Goal: Task Accomplishment & Management: Manage account settings

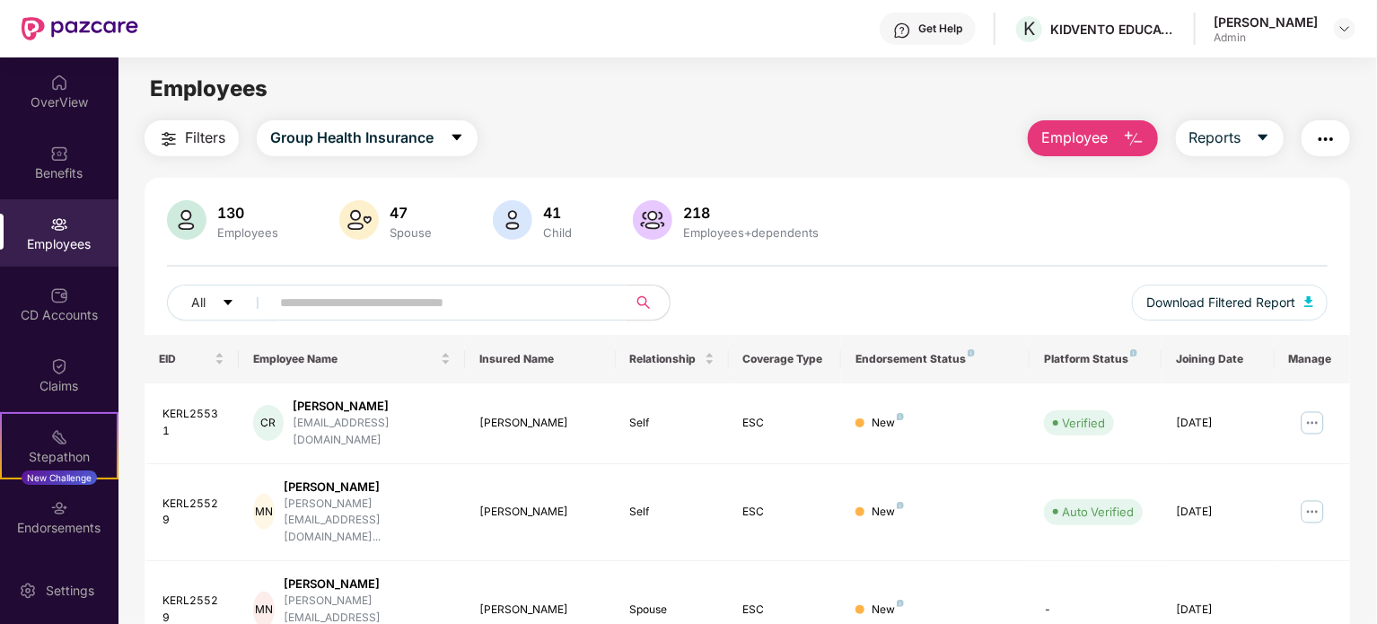
click at [347, 300] on input "text" at bounding box center [441, 302] width 322 height 27
paste input "*********"
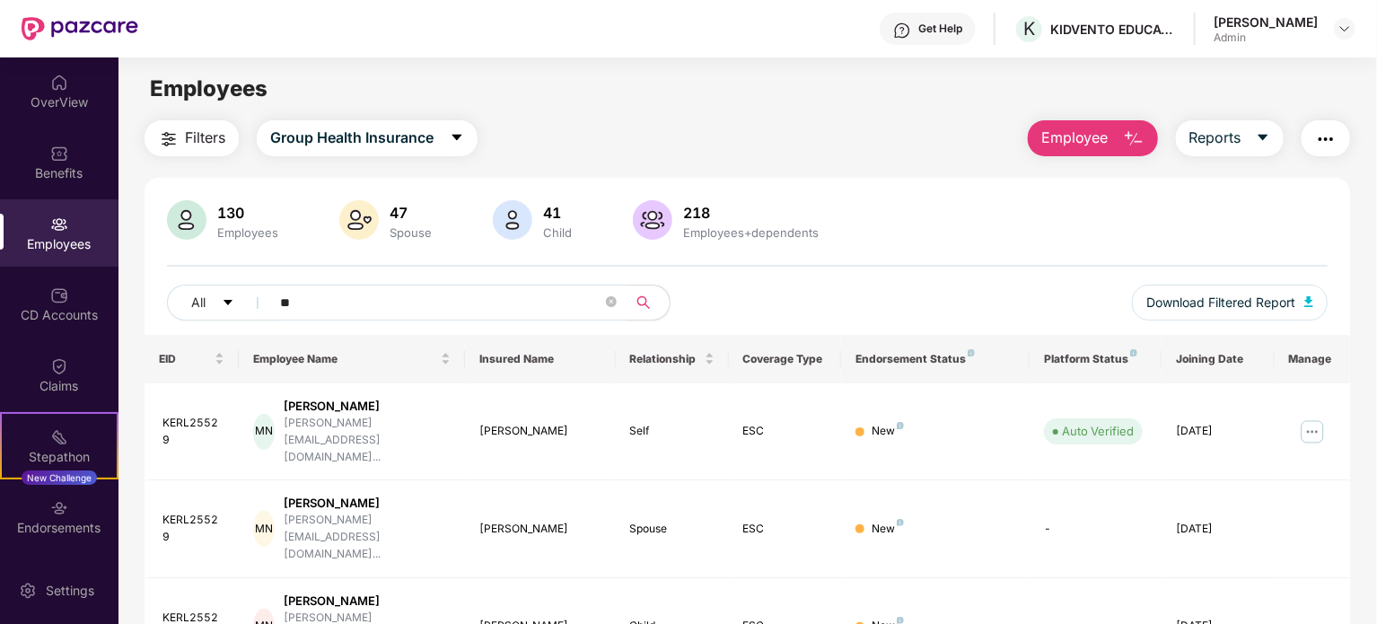
type input "*"
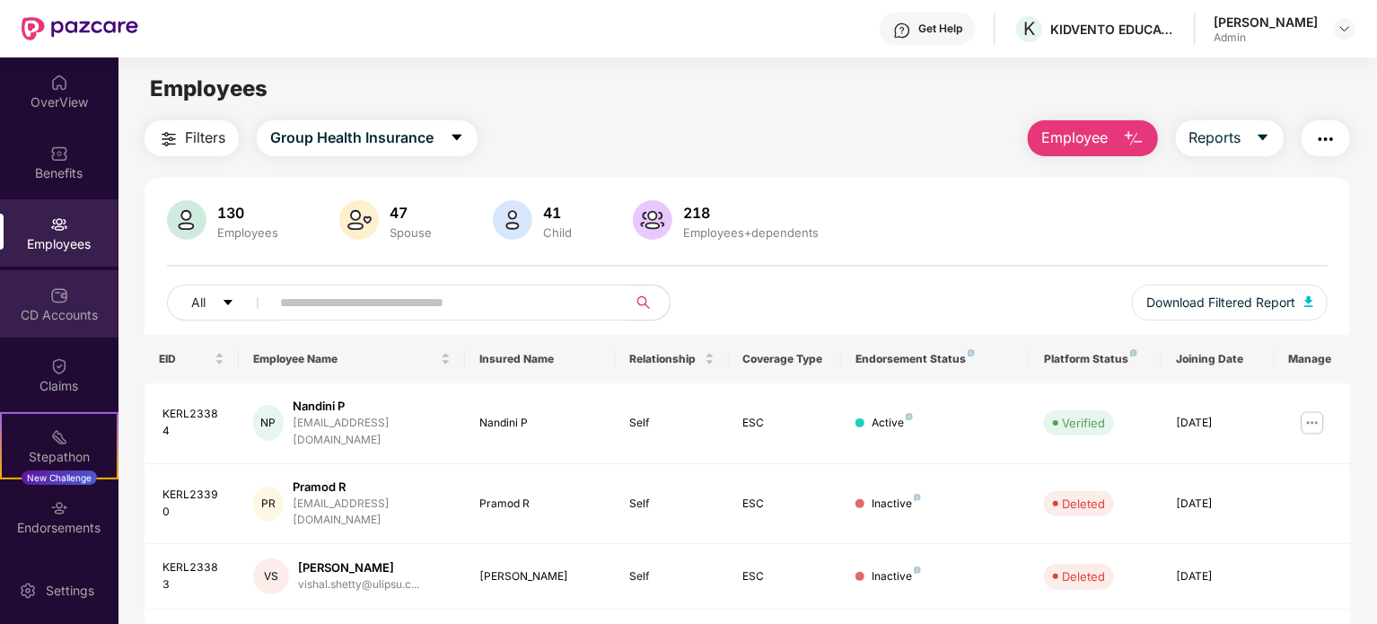
click at [69, 319] on div "CD Accounts" at bounding box center [59, 315] width 118 height 18
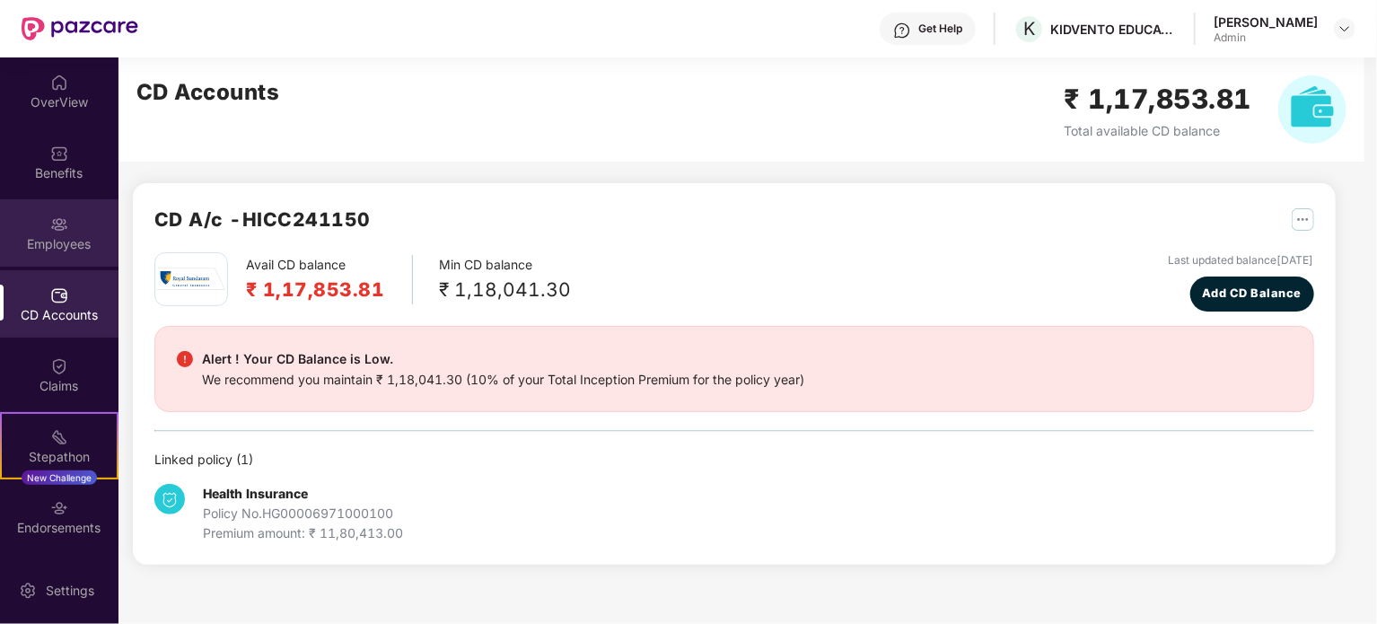
click at [69, 250] on div "Employees" at bounding box center [59, 244] width 118 height 18
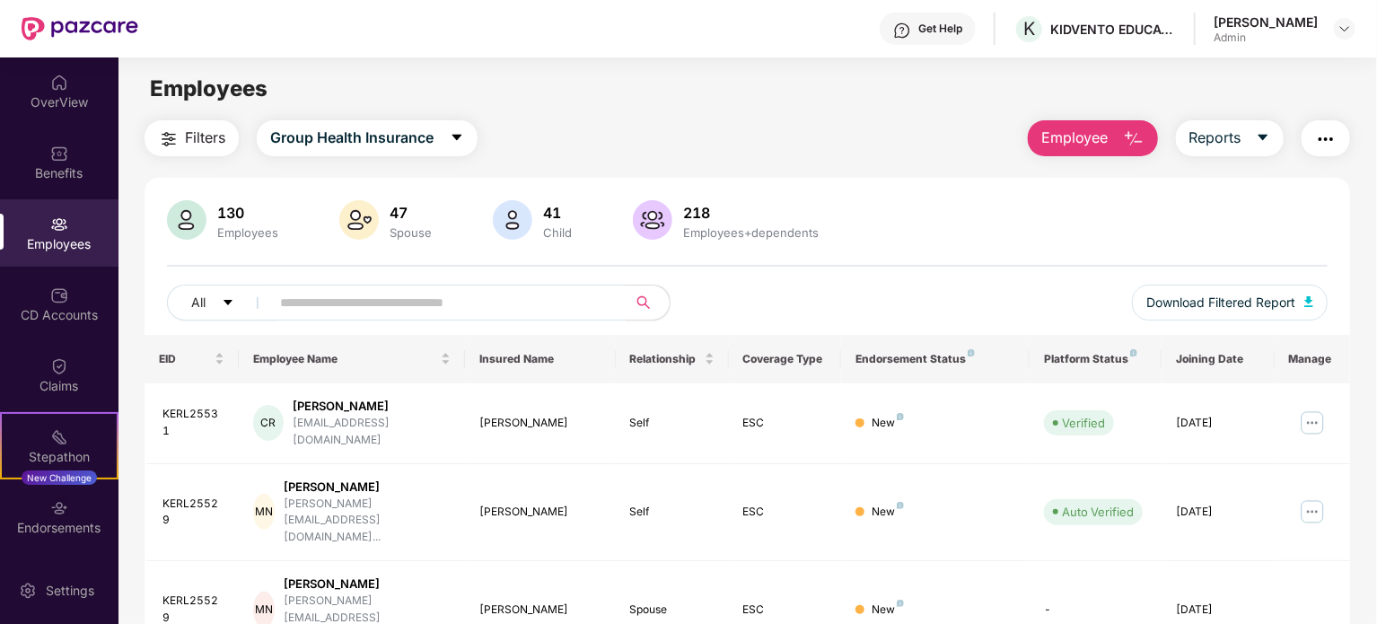
click at [1049, 150] on button "Employee" at bounding box center [1093, 138] width 130 height 36
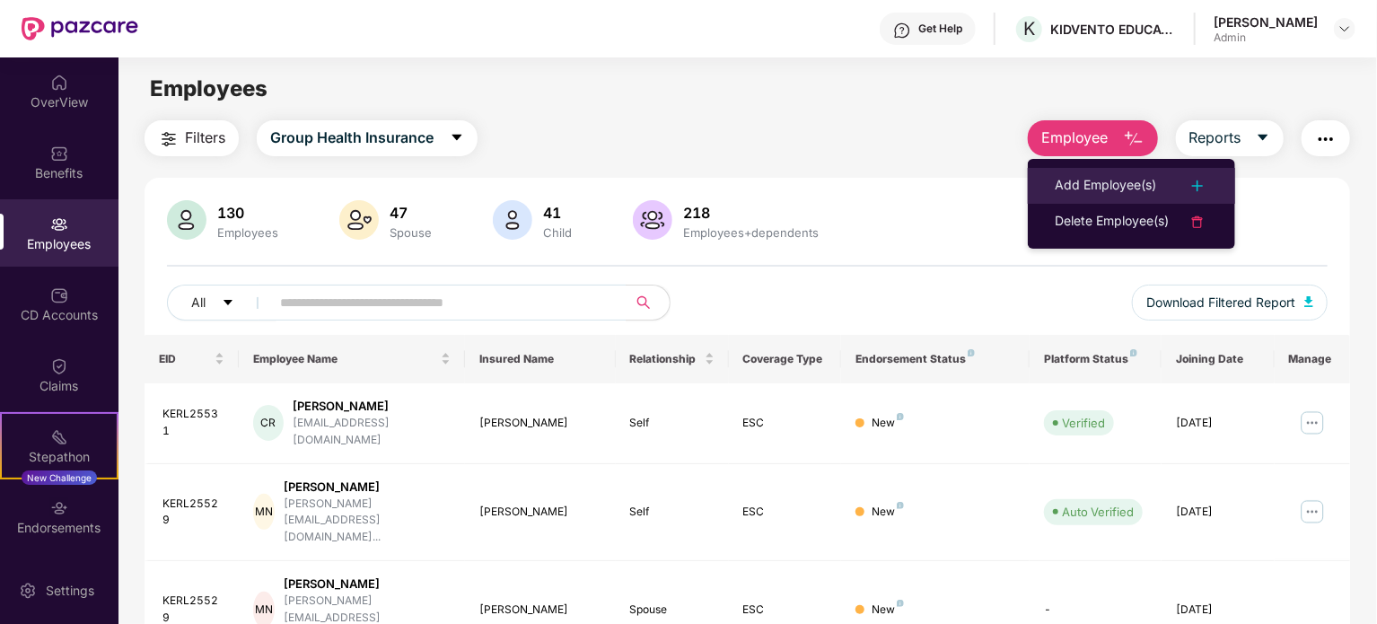
click at [1127, 182] on div "Add Employee(s)" at bounding box center [1105, 186] width 101 height 22
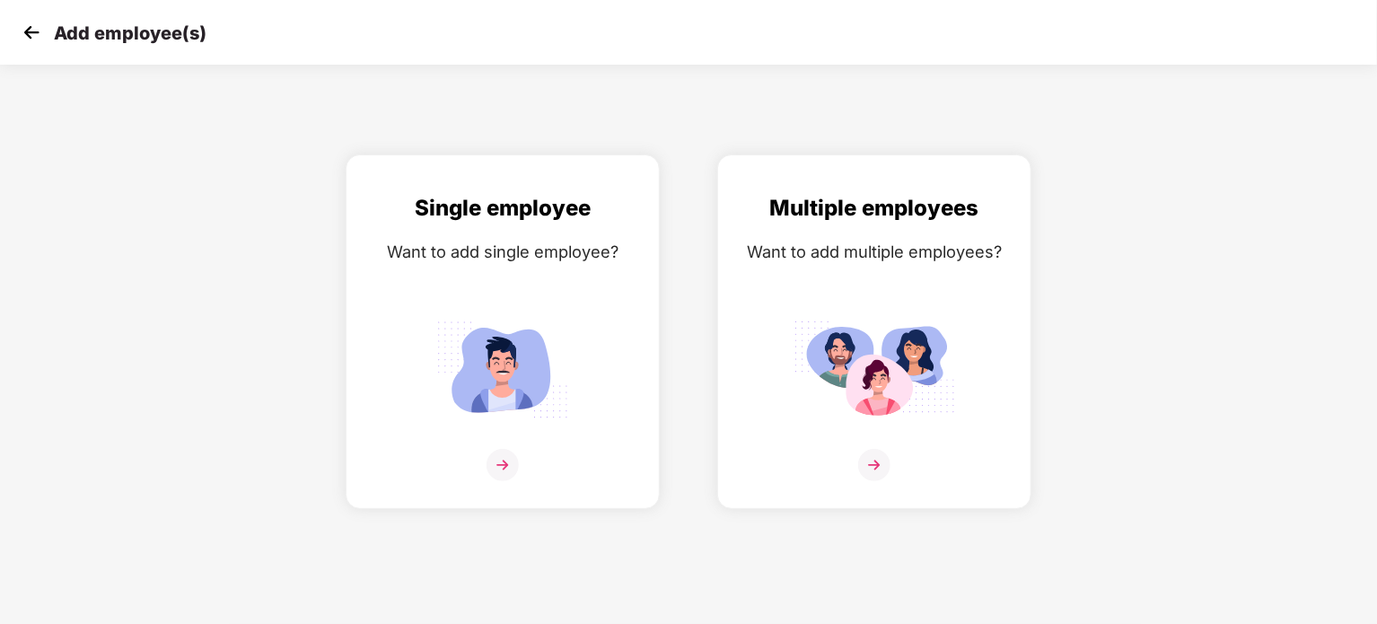
click at [18, 35] on img at bounding box center [31, 32] width 27 height 27
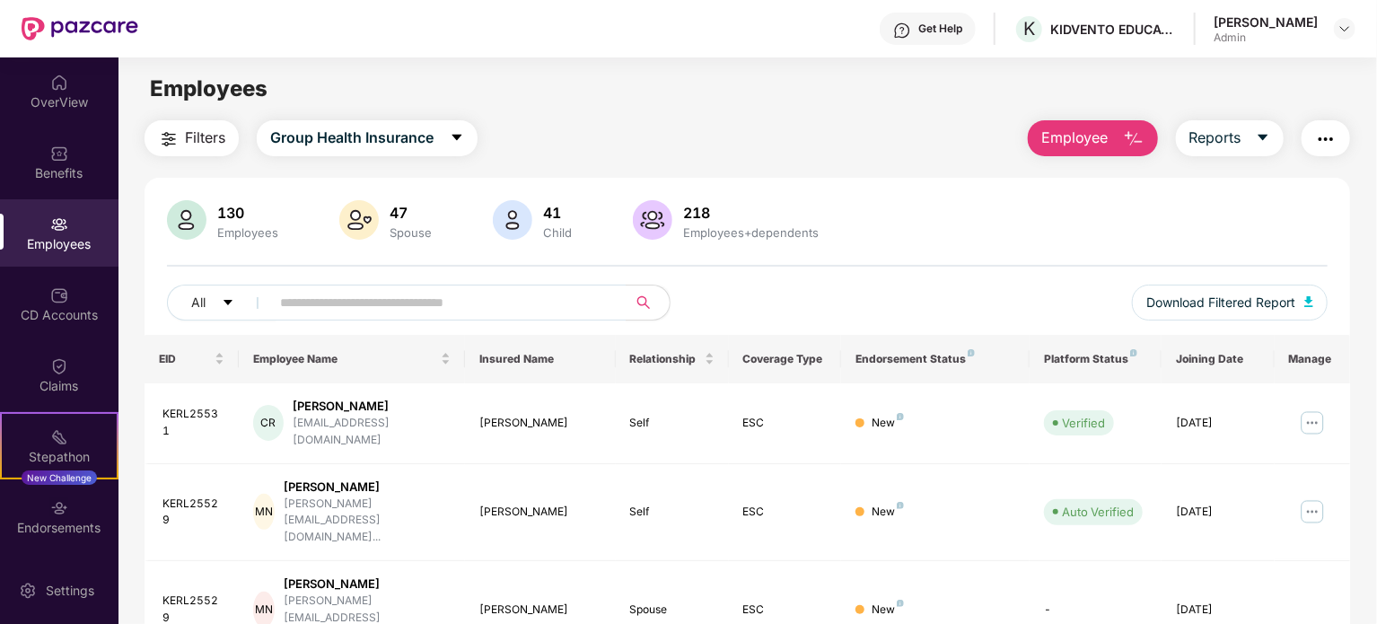
click at [1113, 136] on button "Employee" at bounding box center [1093, 138] width 130 height 36
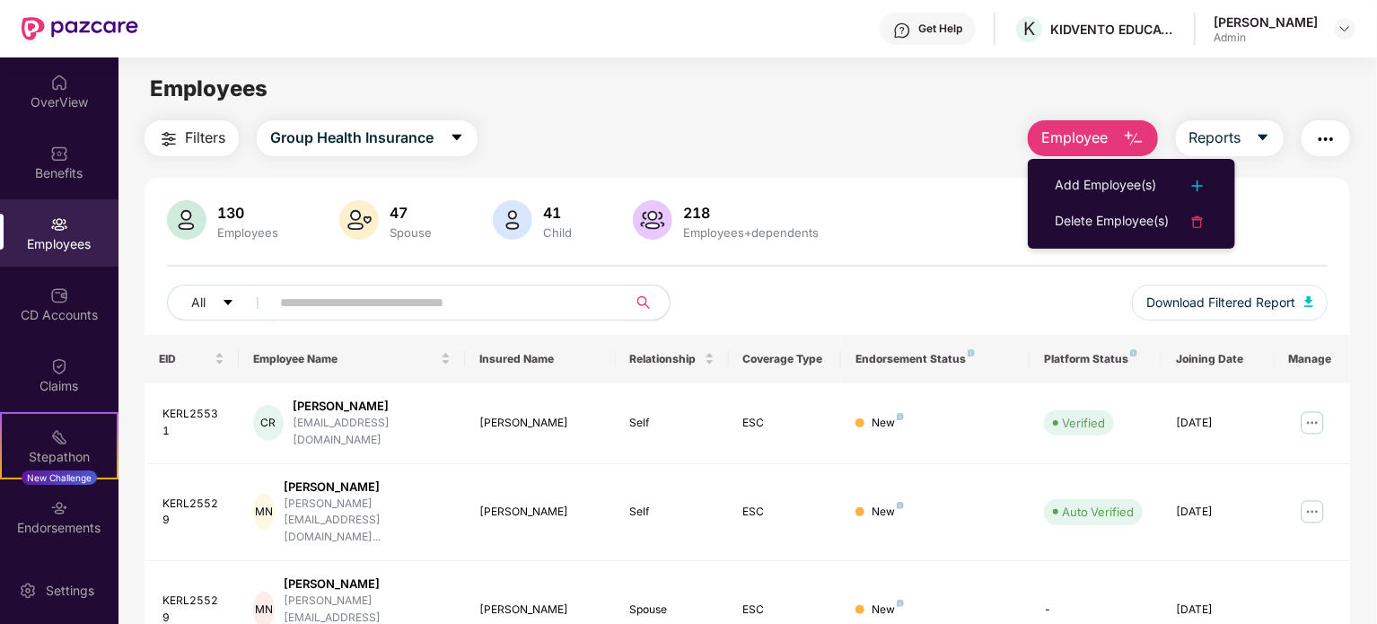
click at [884, 257] on div "130 Employees 47 Spouse 41 Child 218 Employees+dependents All Download Filtered…" at bounding box center [747, 267] width 1205 height 135
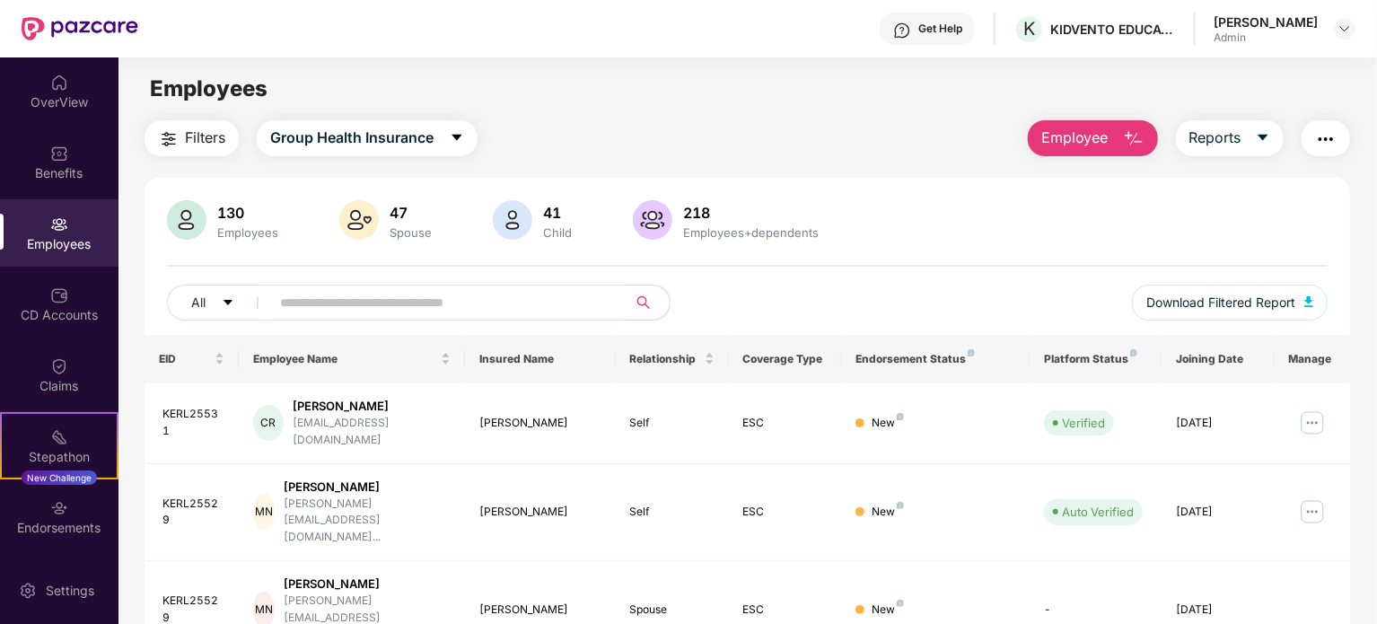
click at [1093, 143] on span "Employee" at bounding box center [1074, 138] width 67 height 22
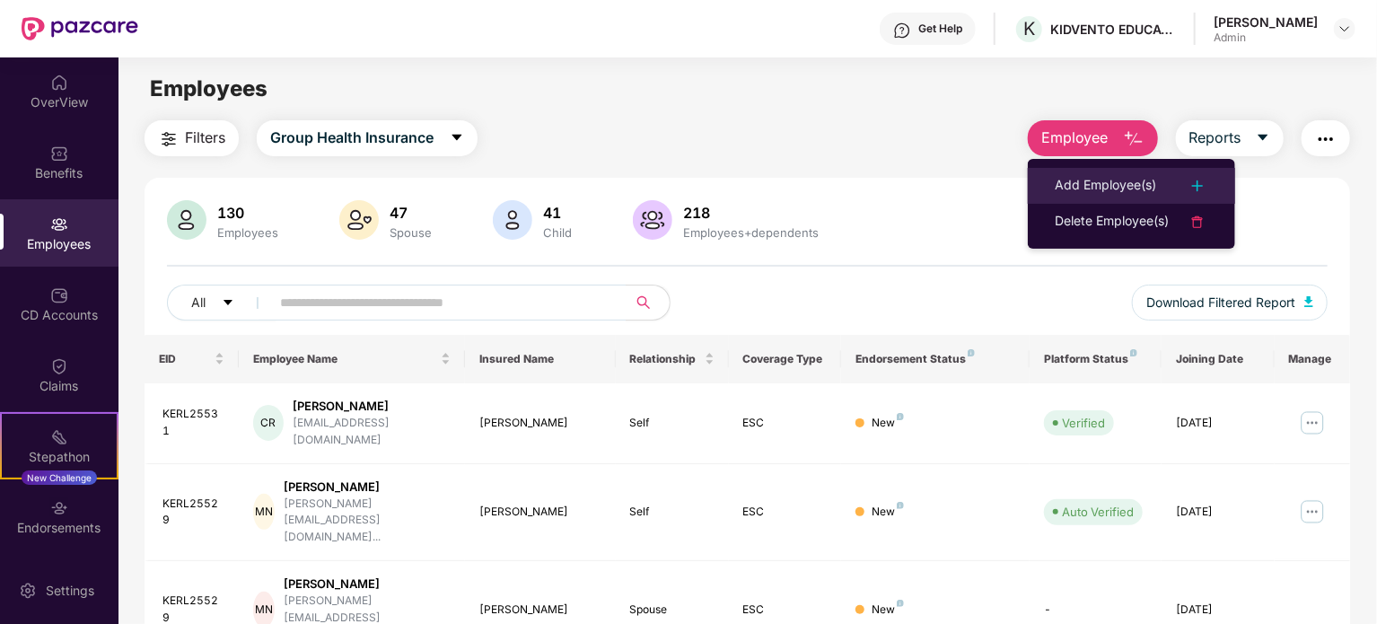
click at [1093, 186] on div "Add Employee(s)" at bounding box center [1105, 186] width 101 height 22
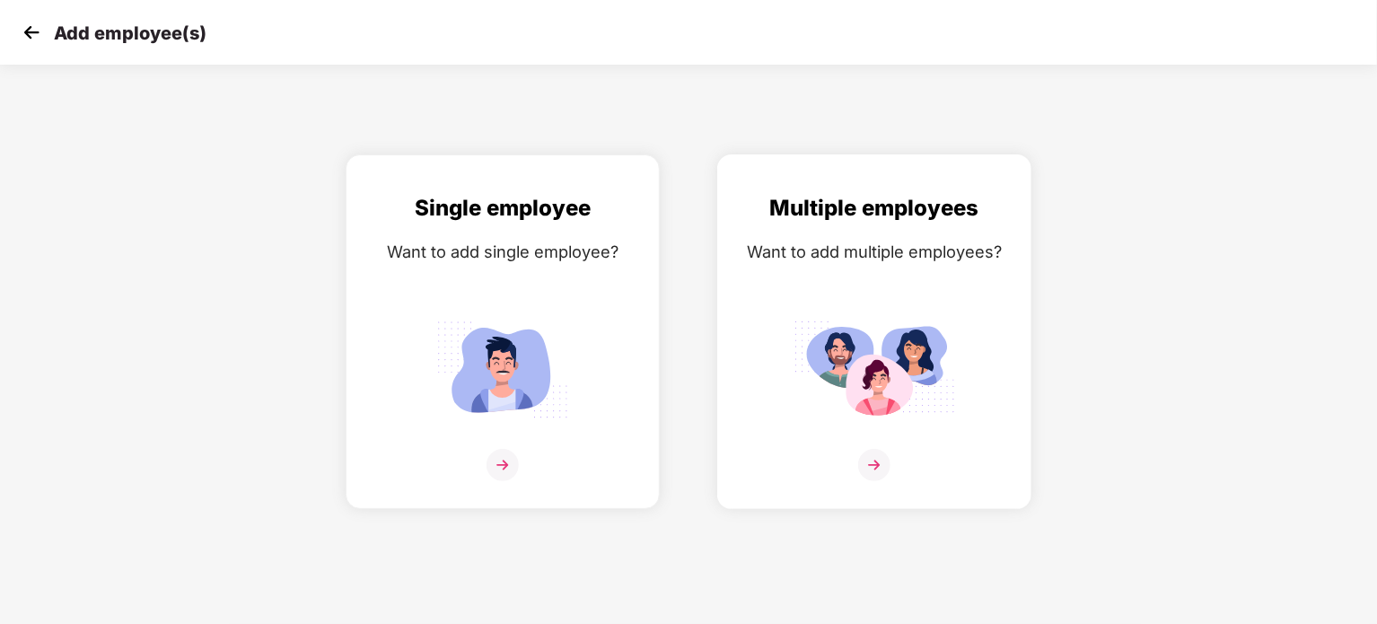
click at [864, 320] on img at bounding box center [874, 369] width 162 height 112
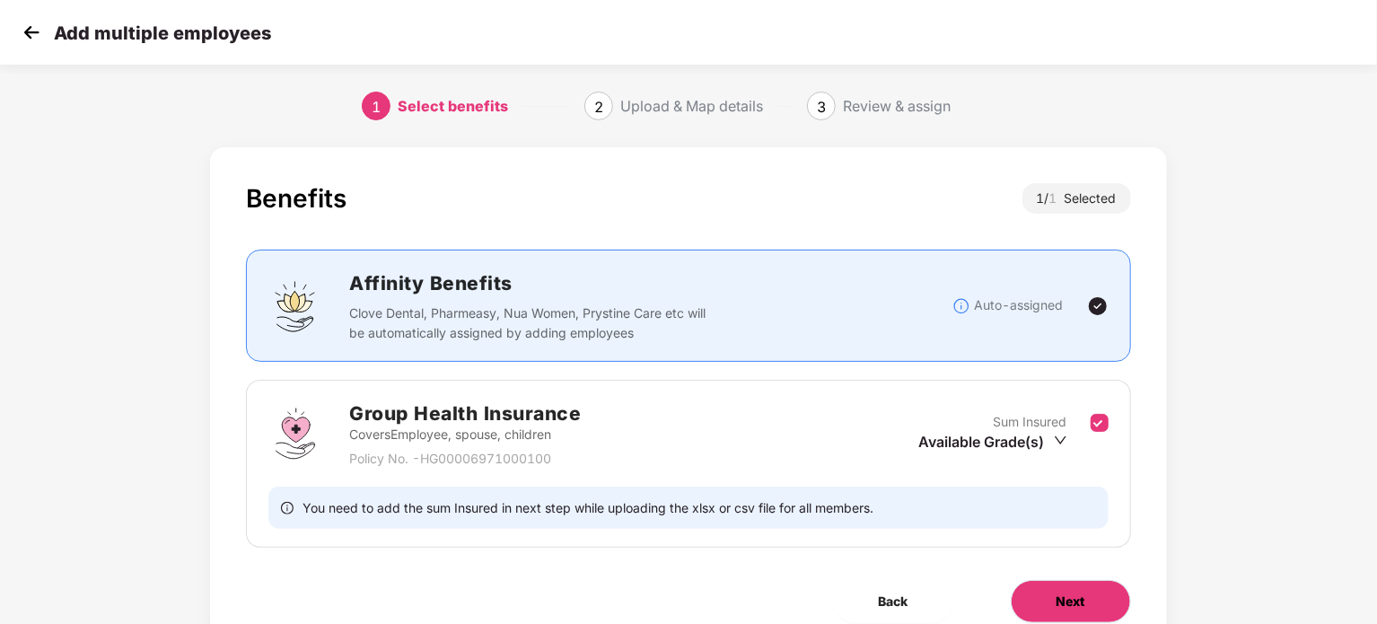
click at [1070, 605] on span "Next" at bounding box center [1070, 602] width 29 height 20
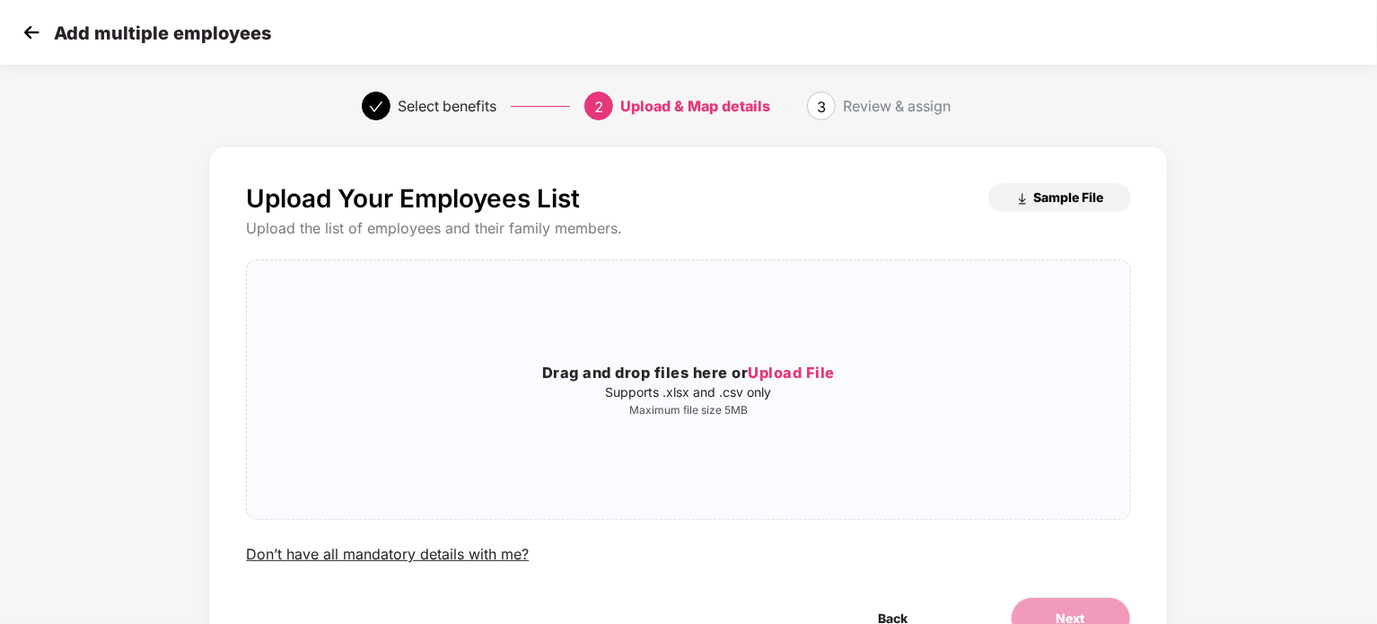
click at [1034, 202] on span "Sample File" at bounding box center [1069, 196] width 70 height 17
click at [1246, 218] on div "Upload Your Employees List Sample File Upload the list of employees and their f…" at bounding box center [688, 429] width 1147 height 583
click at [780, 364] on span "Upload File" at bounding box center [791, 373] width 87 height 18
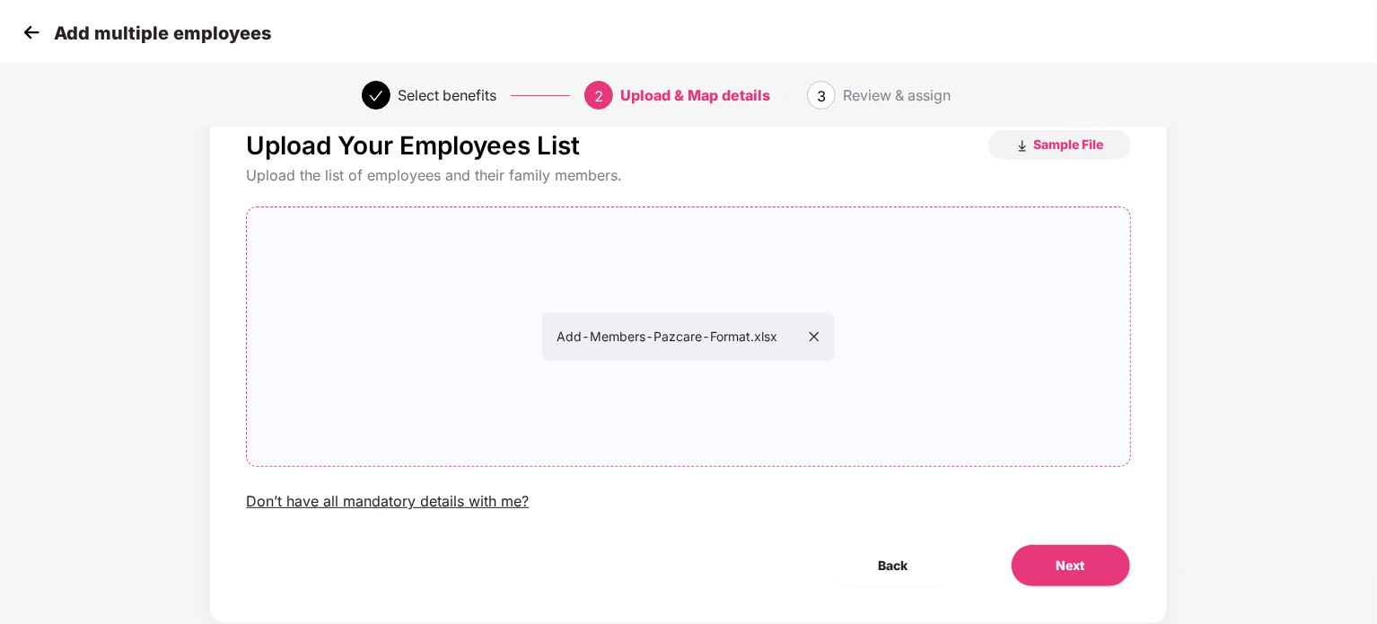
scroll to position [97, 0]
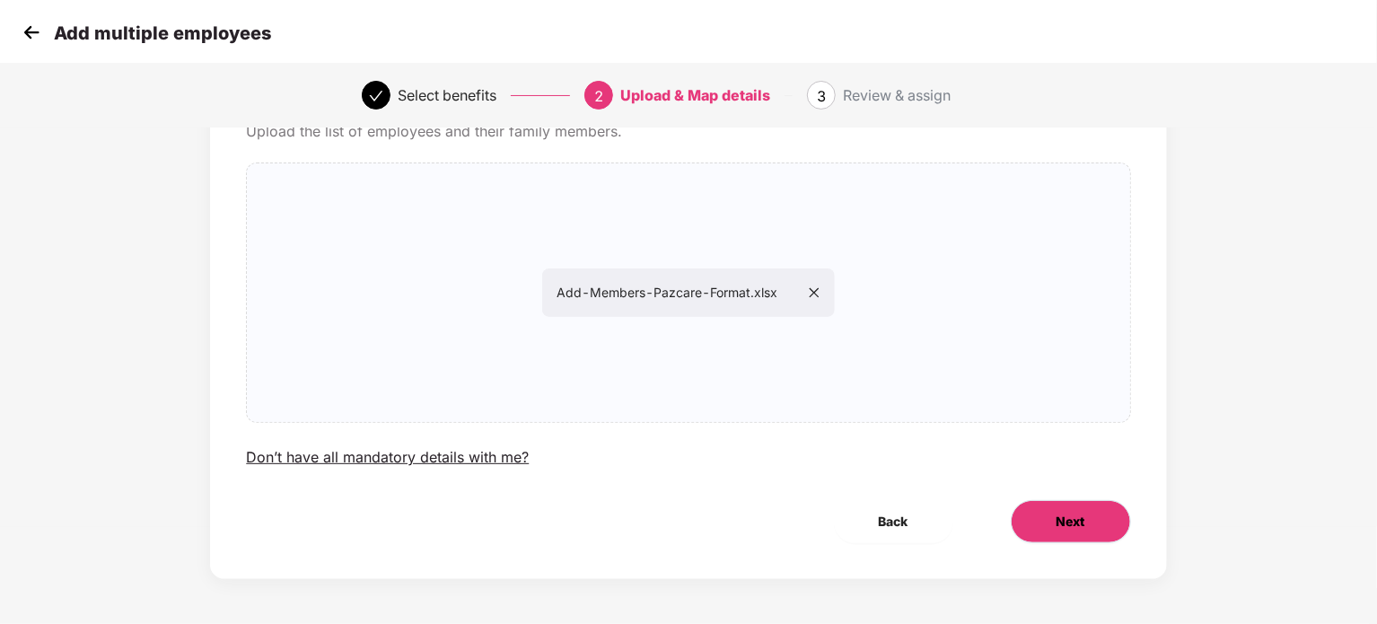
click at [1076, 518] on span "Next" at bounding box center [1070, 522] width 29 height 20
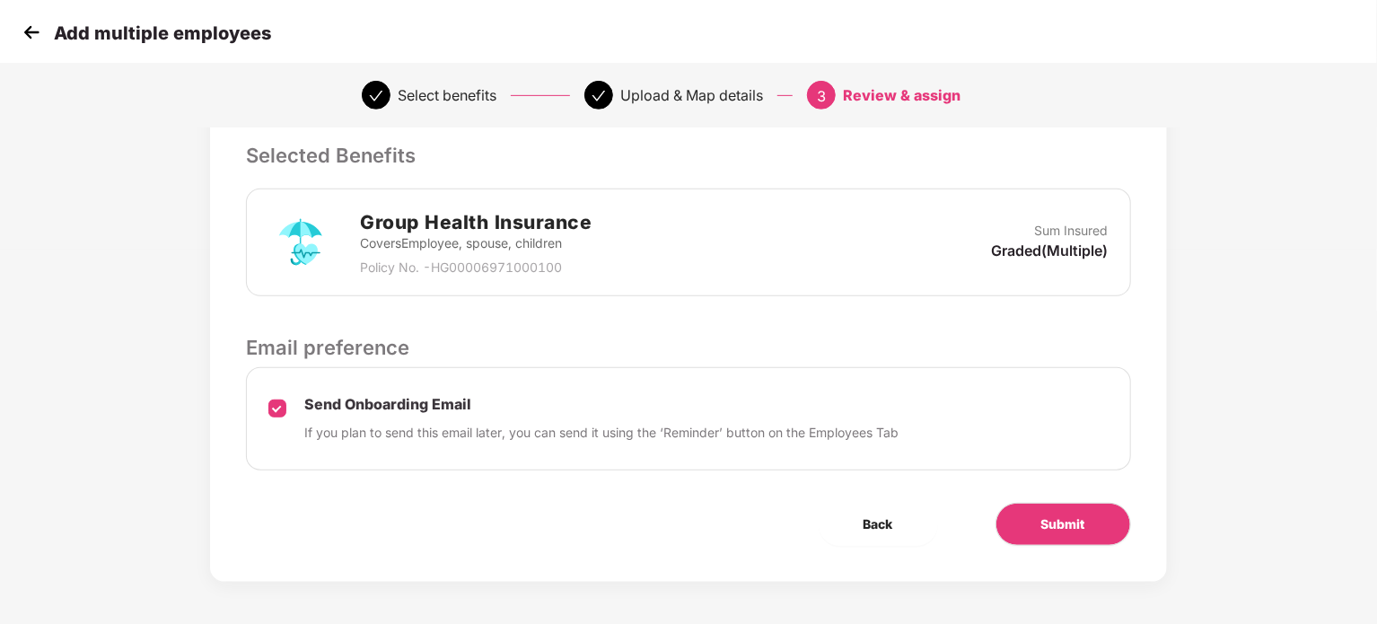
scroll to position [375, 0]
click at [1039, 505] on button "Submit" at bounding box center [1063, 523] width 136 height 43
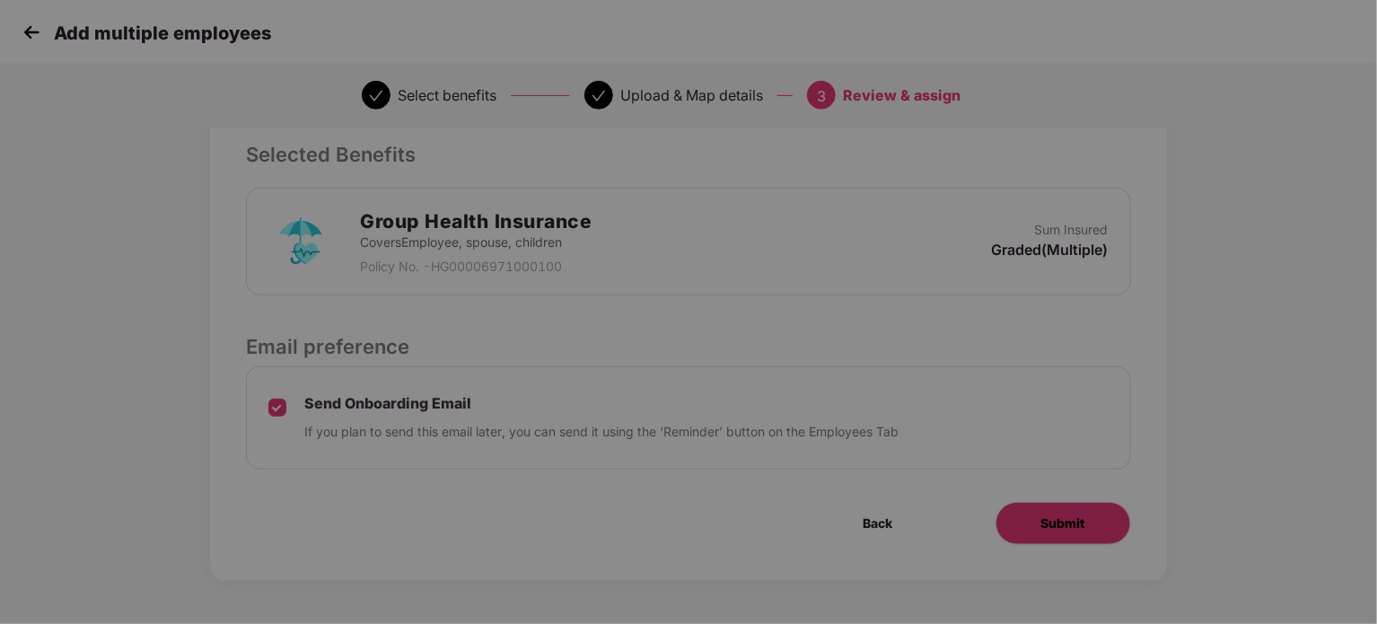
scroll to position [0, 0]
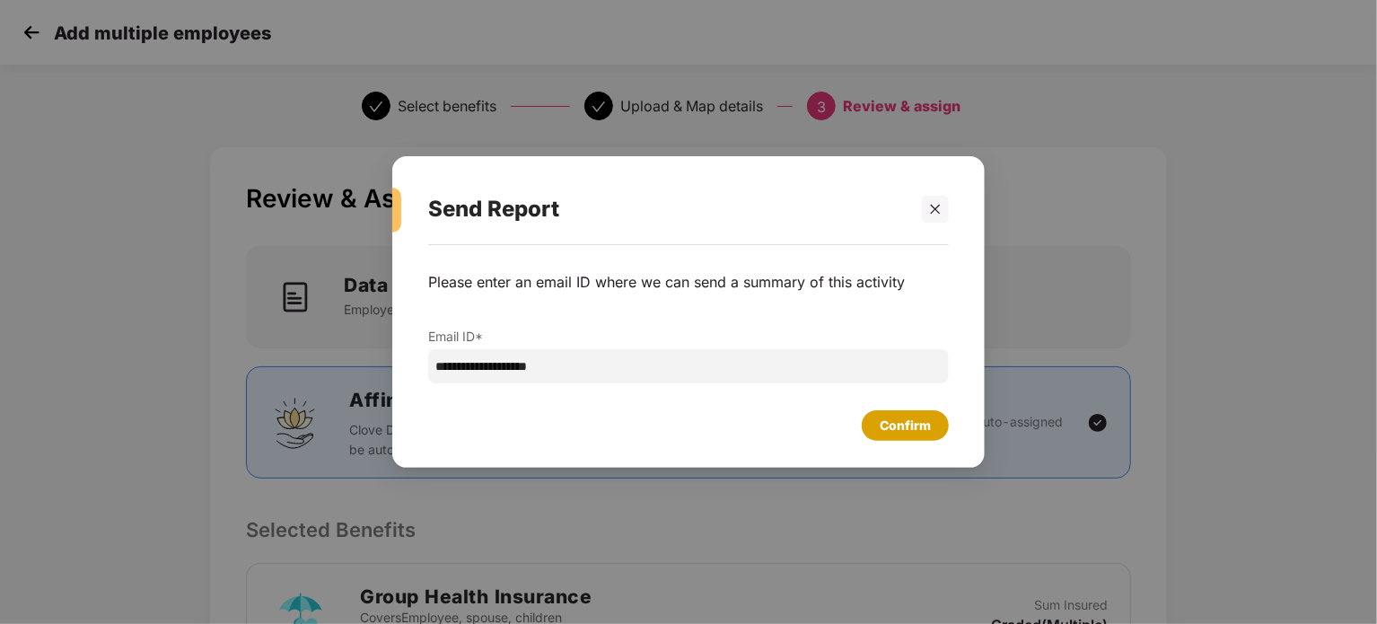
click at [916, 416] on div "Confirm" at bounding box center [905, 426] width 51 height 20
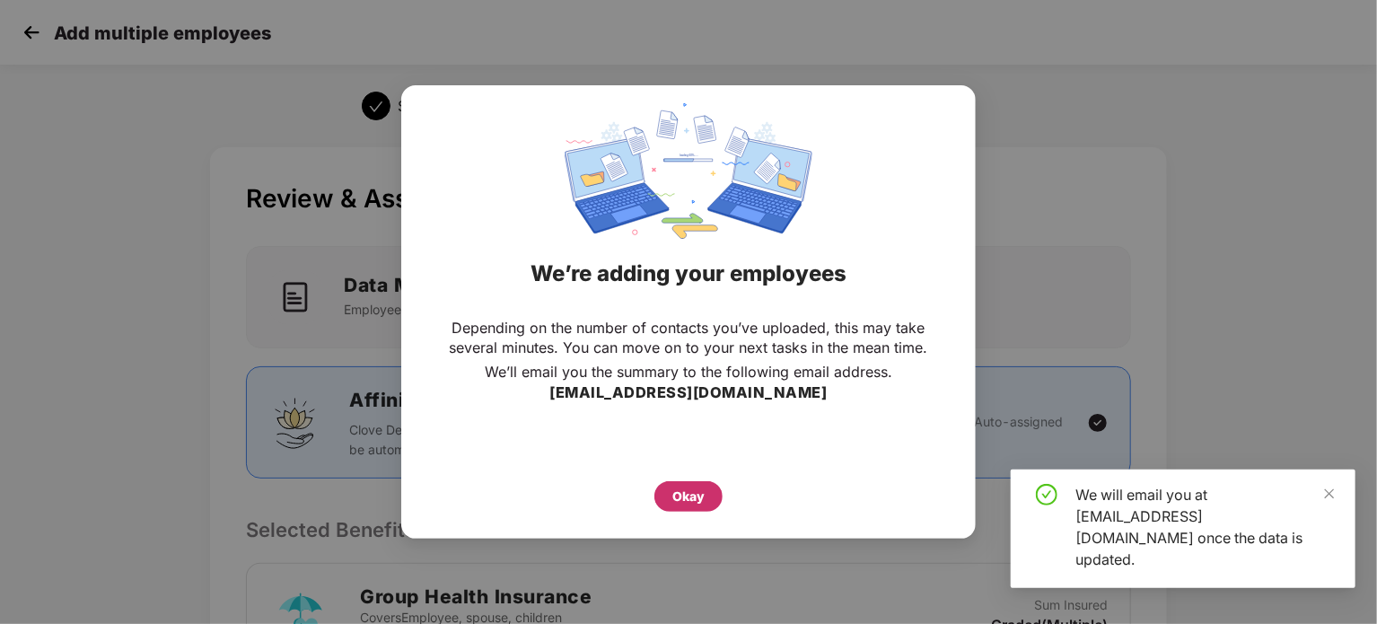
click at [711, 502] on div "Okay" at bounding box center [688, 496] width 68 height 31
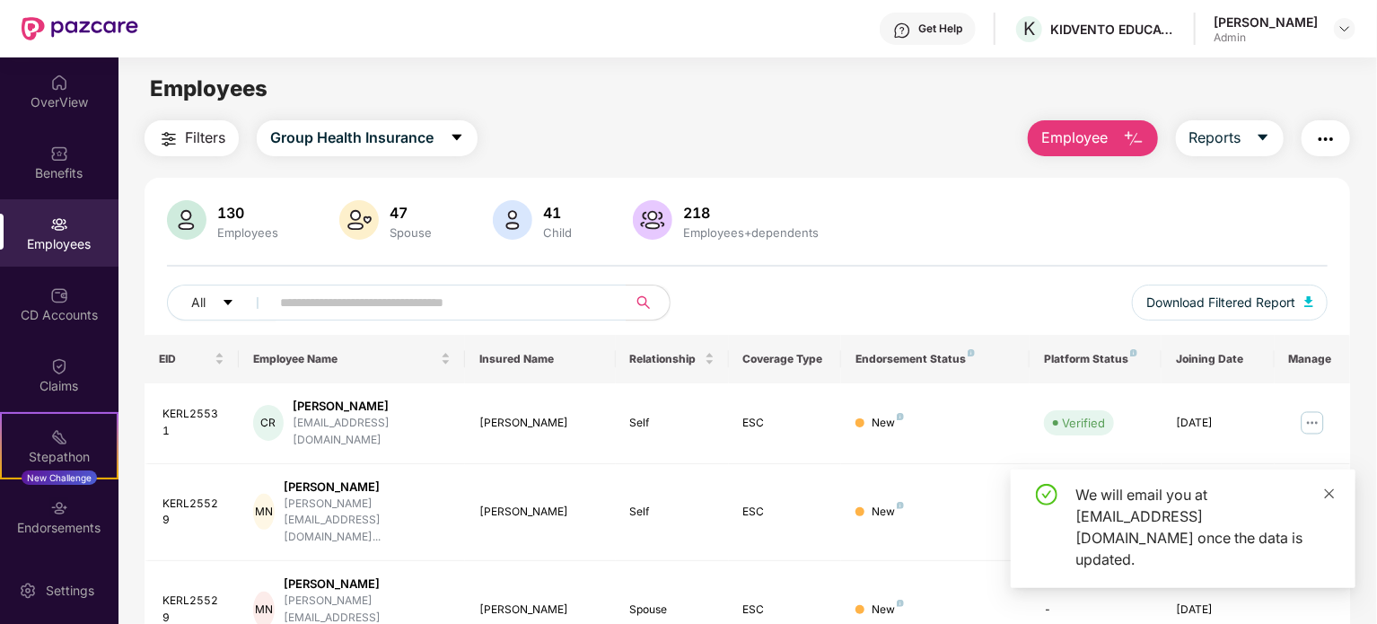
click at [1331, 498] on icon "close" at bounding box center [1330, 493] width 10 height 10
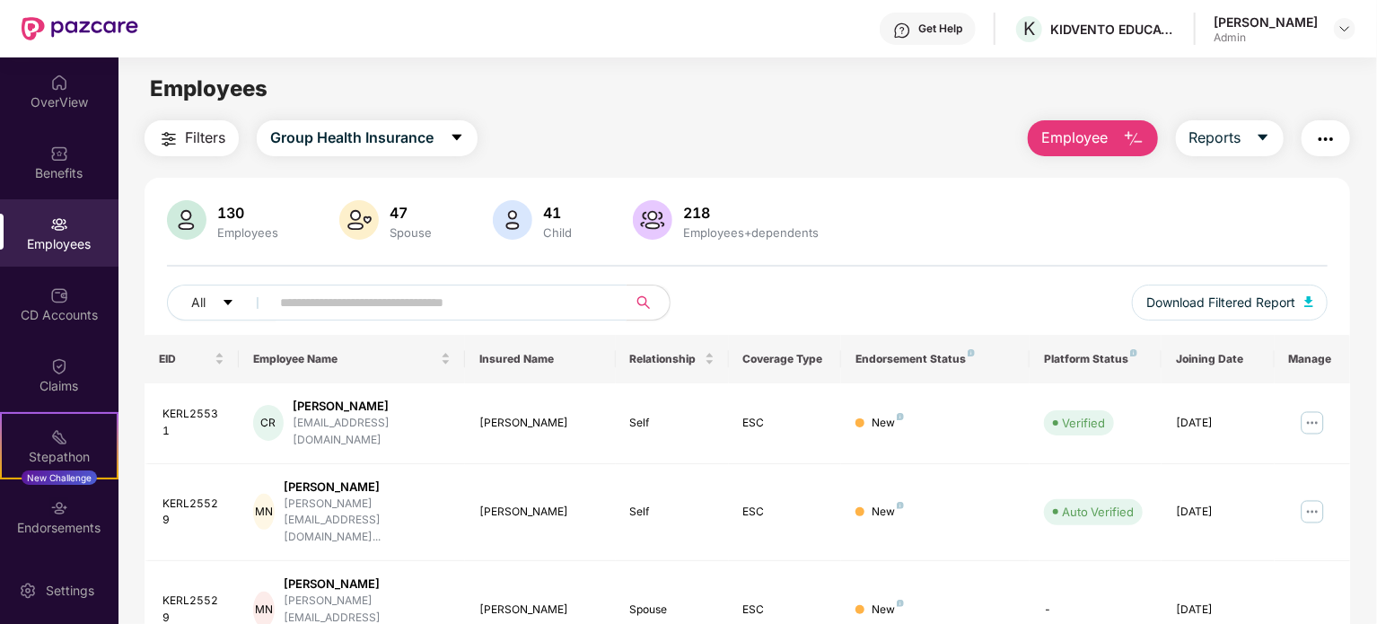
click at [415, 312] on span at bounding box center [443, 303] width 368 height 36
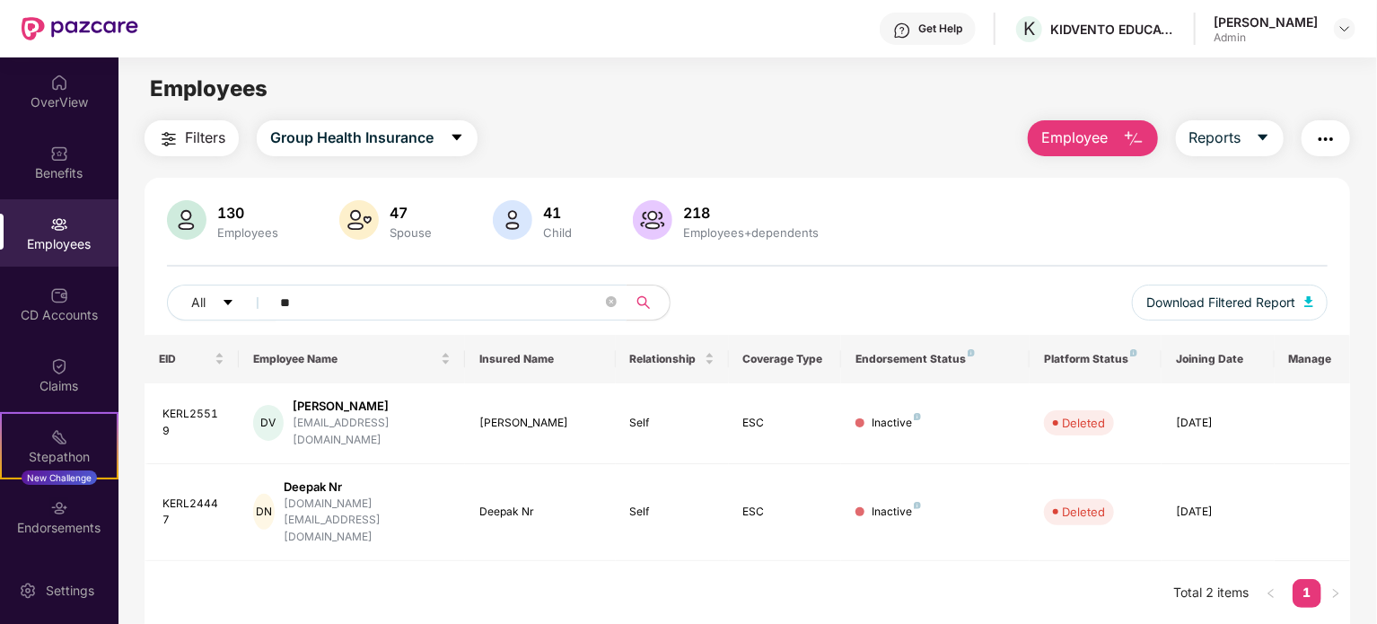
type input "*"
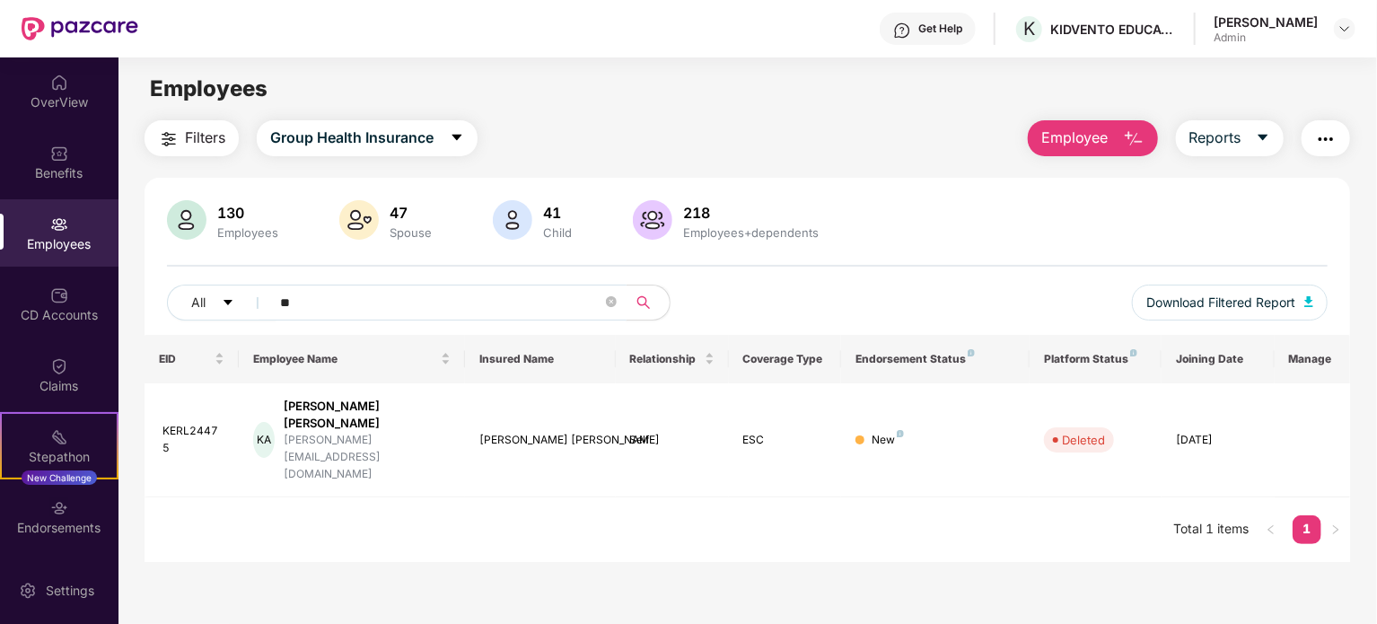
type input "*"
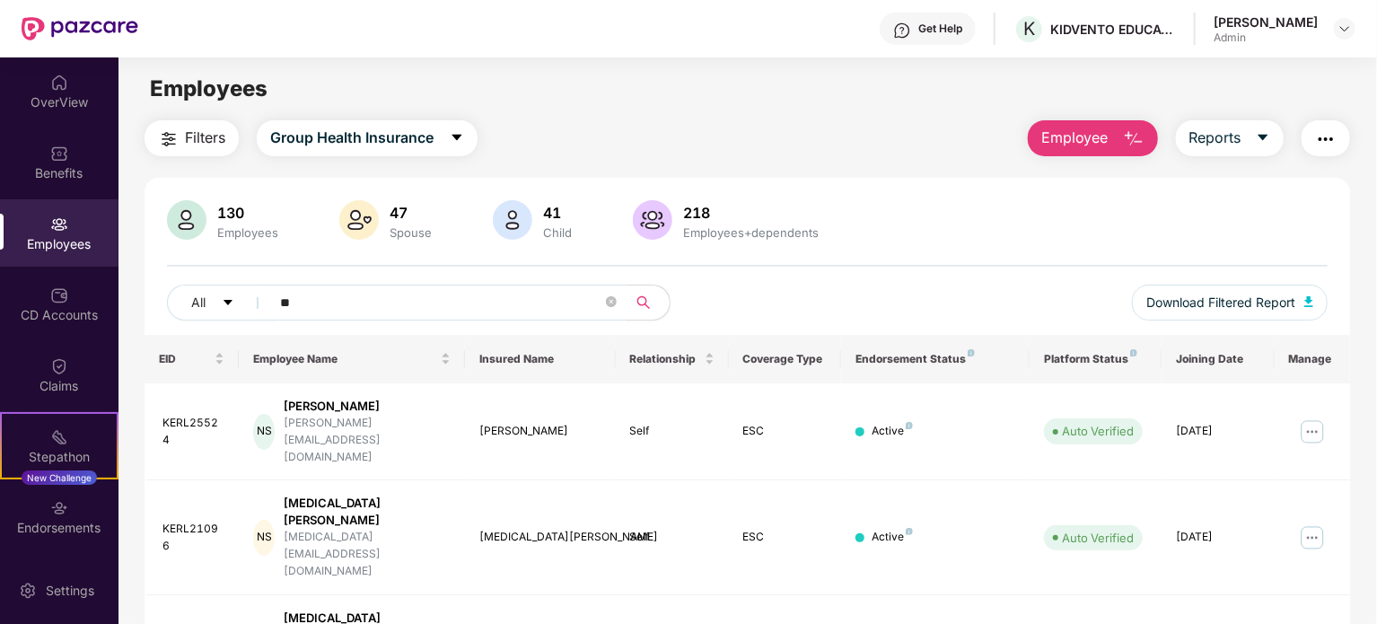
type input "*"
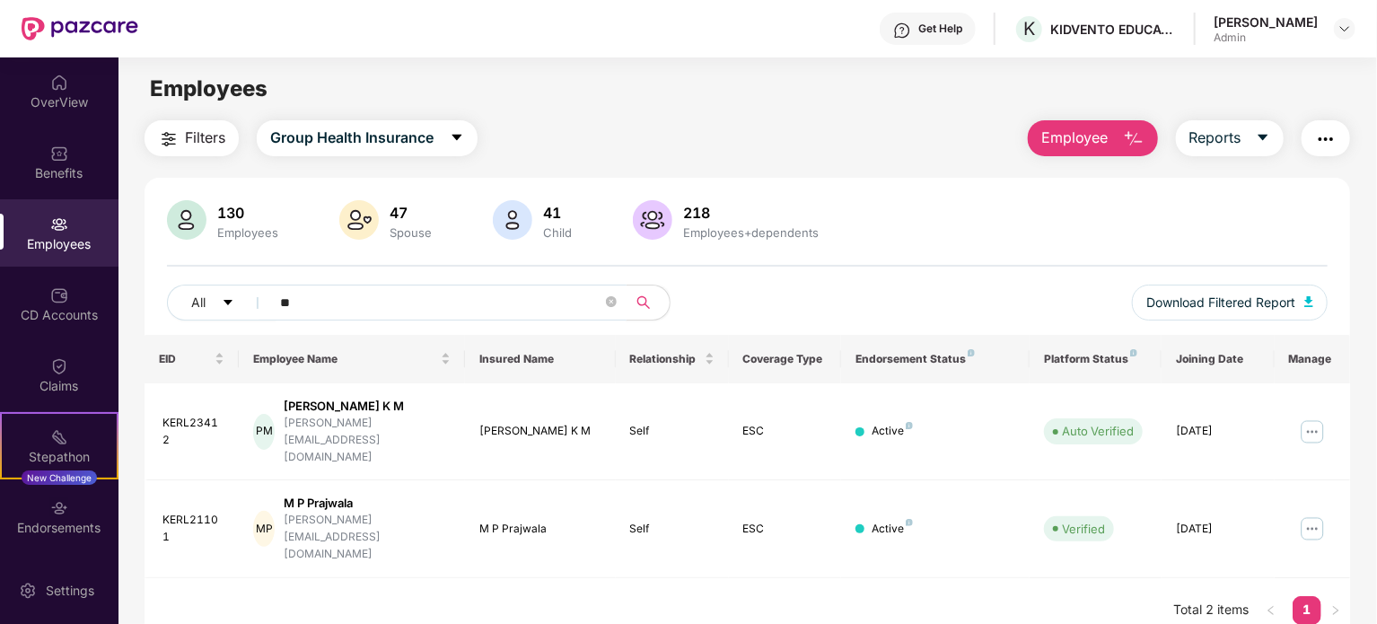
type input "*"
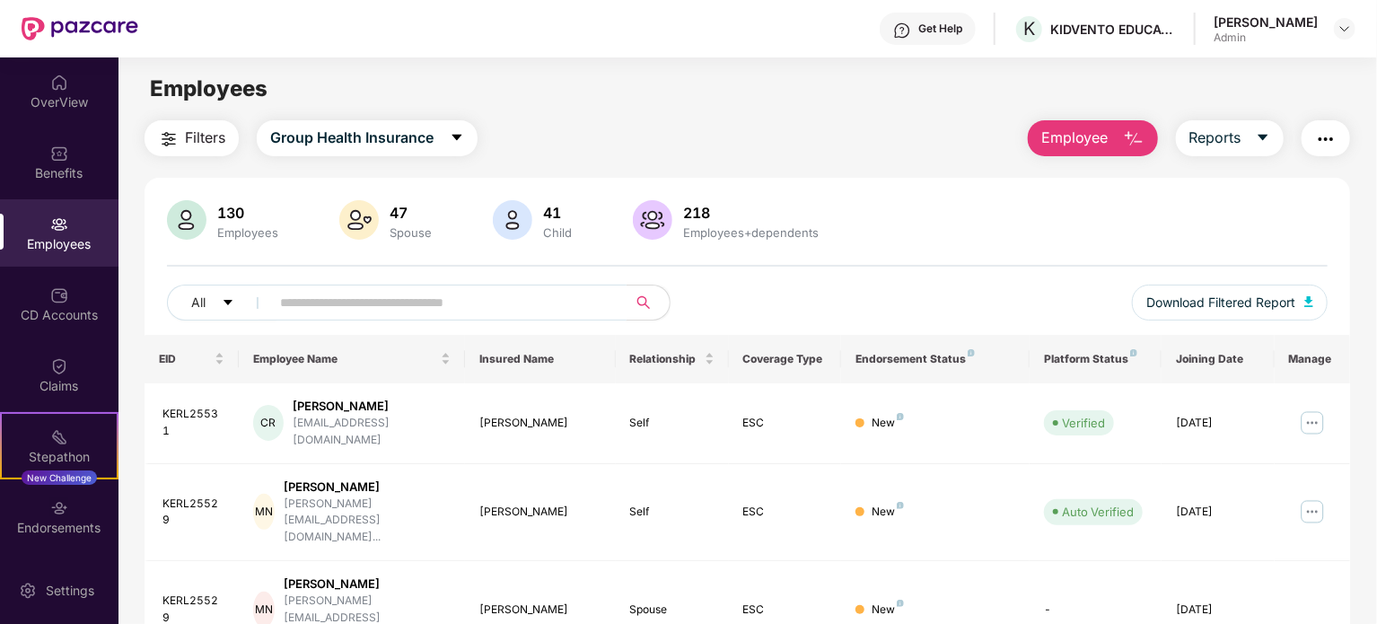
click at [416, 298] on input "text" at bounding box center [441, 302] width 322 height 27
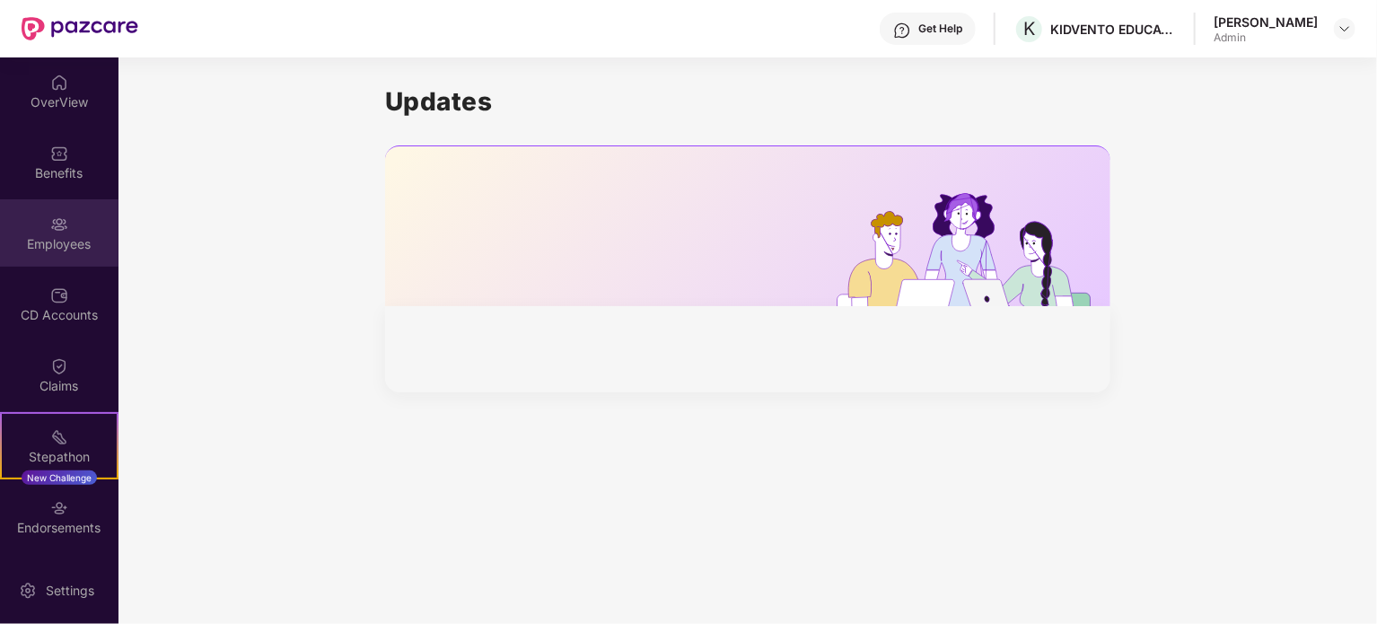
click at [70, 232] on div "Employees" at bounding box center [59, 232] width 118 height 67
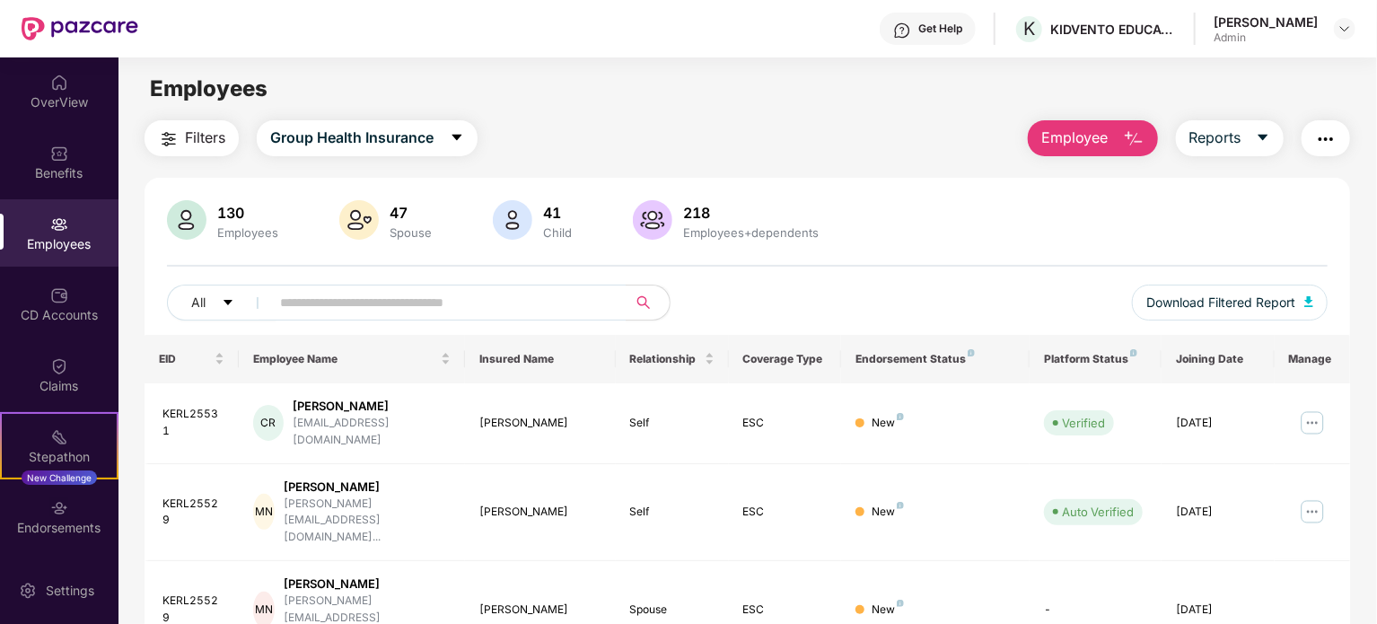
click at [1090, 127] on span "Employee" at bounding box center [1074, 138] width 67 height 22
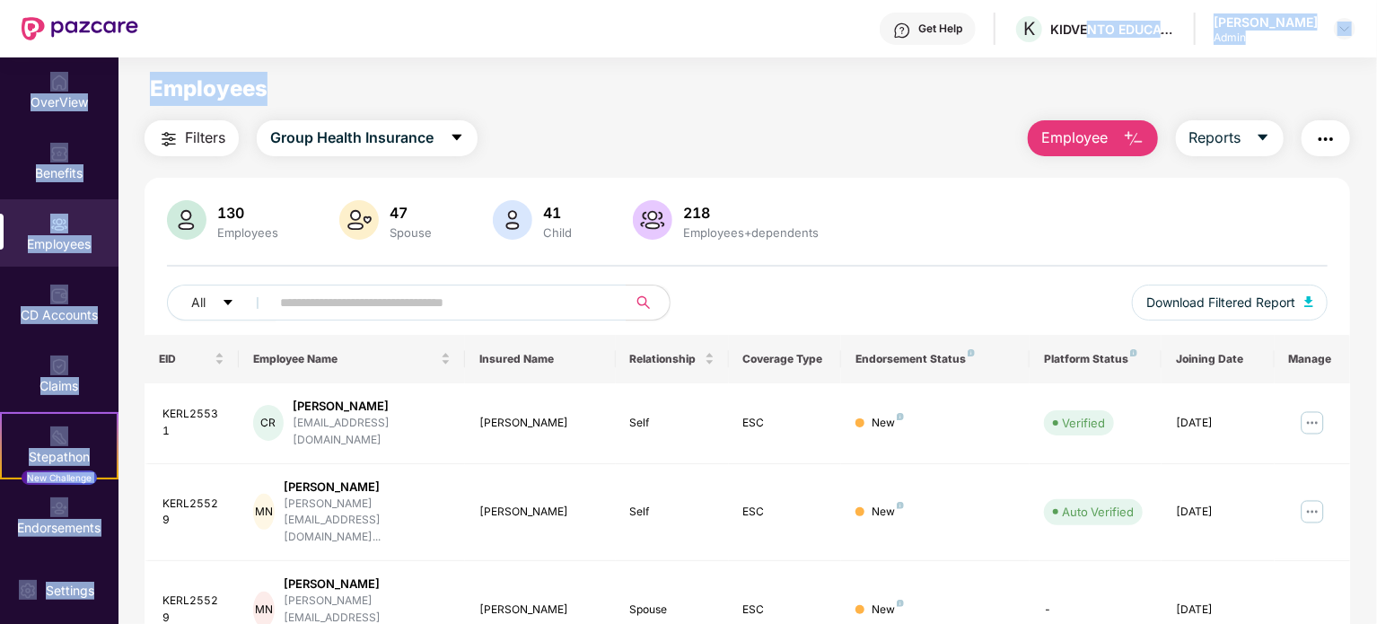
drag, startPoint x: 1187, startPoint y: 308, endPoint x: 973, endPoint y: -109, distance: 468.1
click at [973, 0] on html "Get Help K KIDVENTO EDUCATION AND RESEARCH PRIVATE LIMITED Ragapriya Koduri Adm…" at bounding box center [688, 312] width 1377 height 624
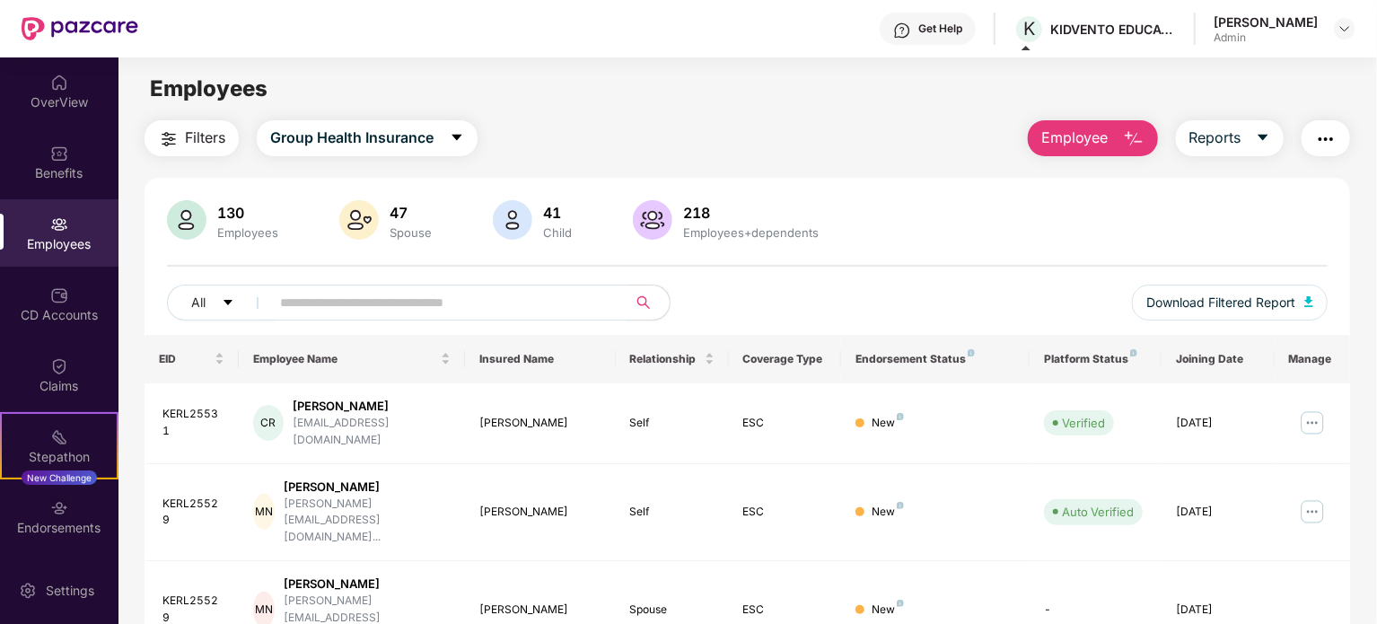
click at [566, 315] on span at bounding box center [443, 303] width 368 height 36
paste input "*********"
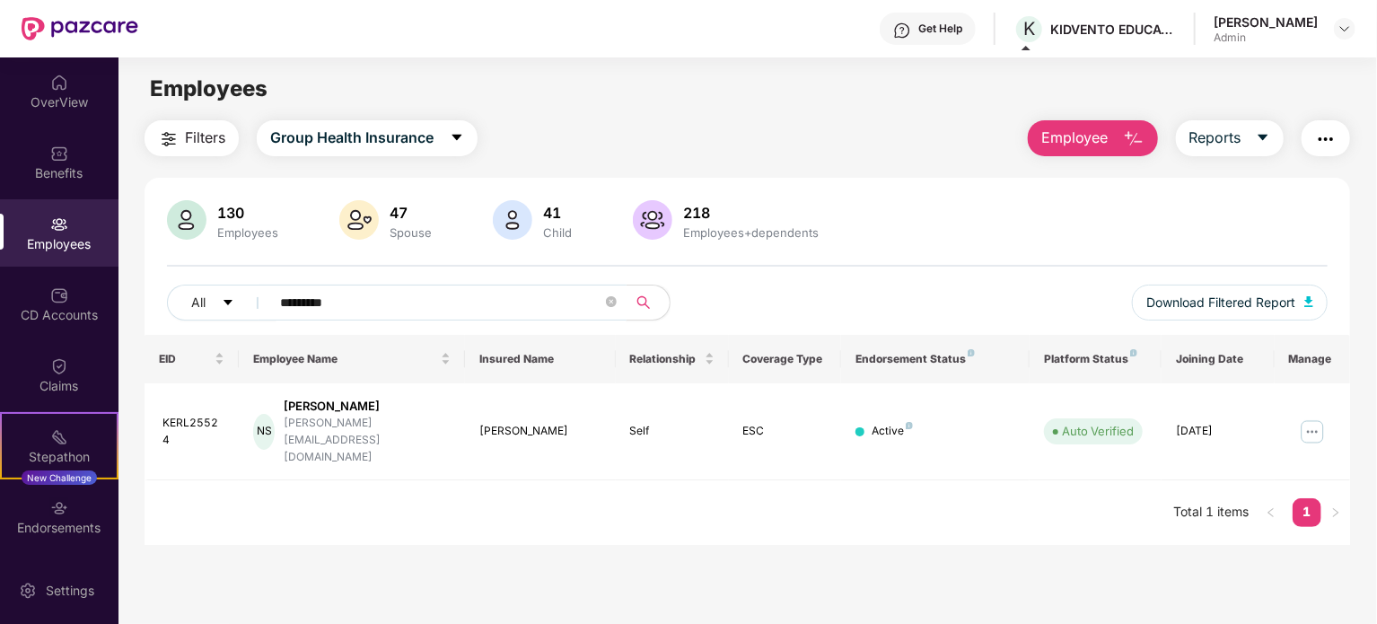
type input "*********"
click at [1027, 276] on div "130 Employees 47 Spouse 41 Child 218 Employees+dependents All ********* Downloa…" at bounding box center [747, 267] width 1205 height 135
click at [611, 300] on icon "close-circle" at bounding box center [611, 301] width 11 height 11
click at [1092, 143] on span "Employee" at bounding box center [1074, 138] width 67 height 22
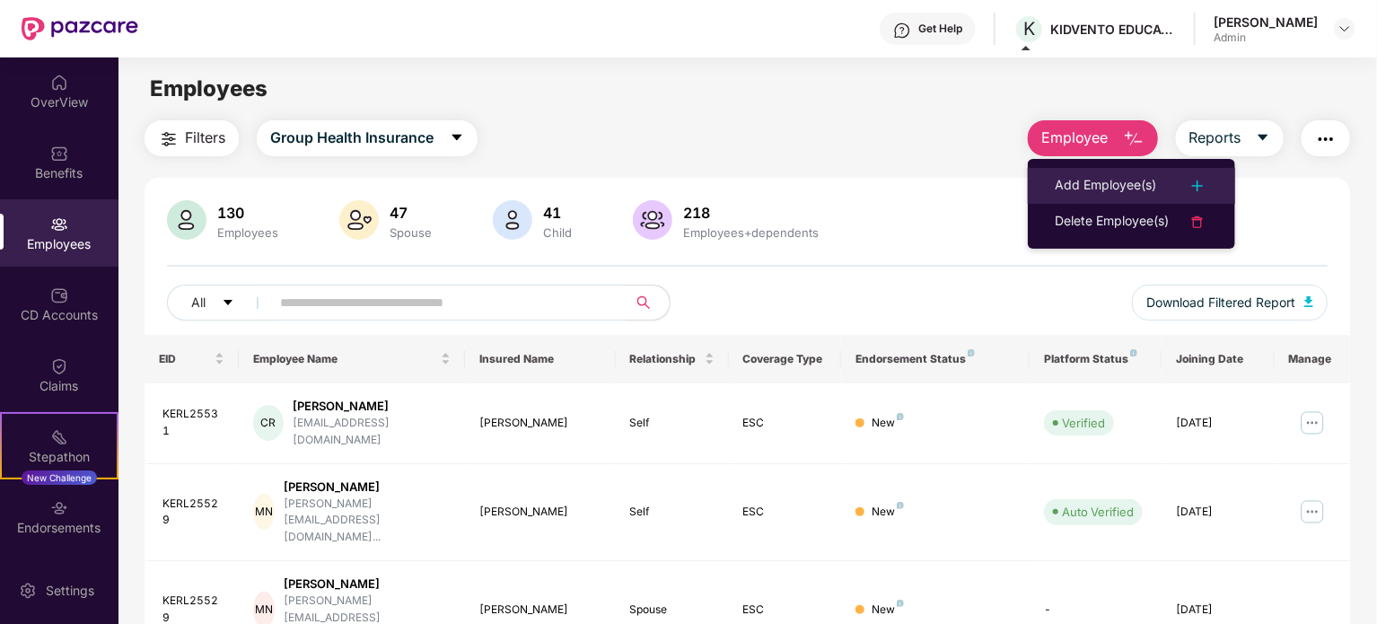
click at [1131, 182] on div "Add Employee(s)" at bounding box center [1105, 186] width 101 height 22
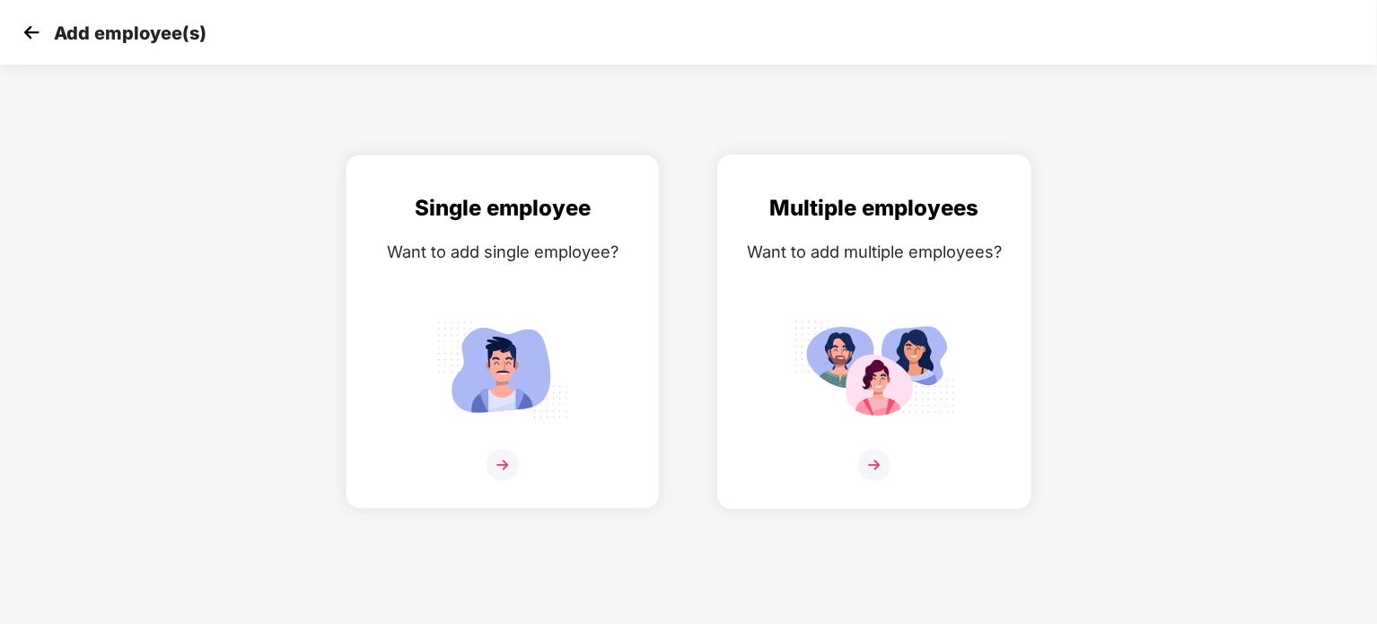
click at [939, 345] on img at bounding box center [874, 369] width 162 height 112
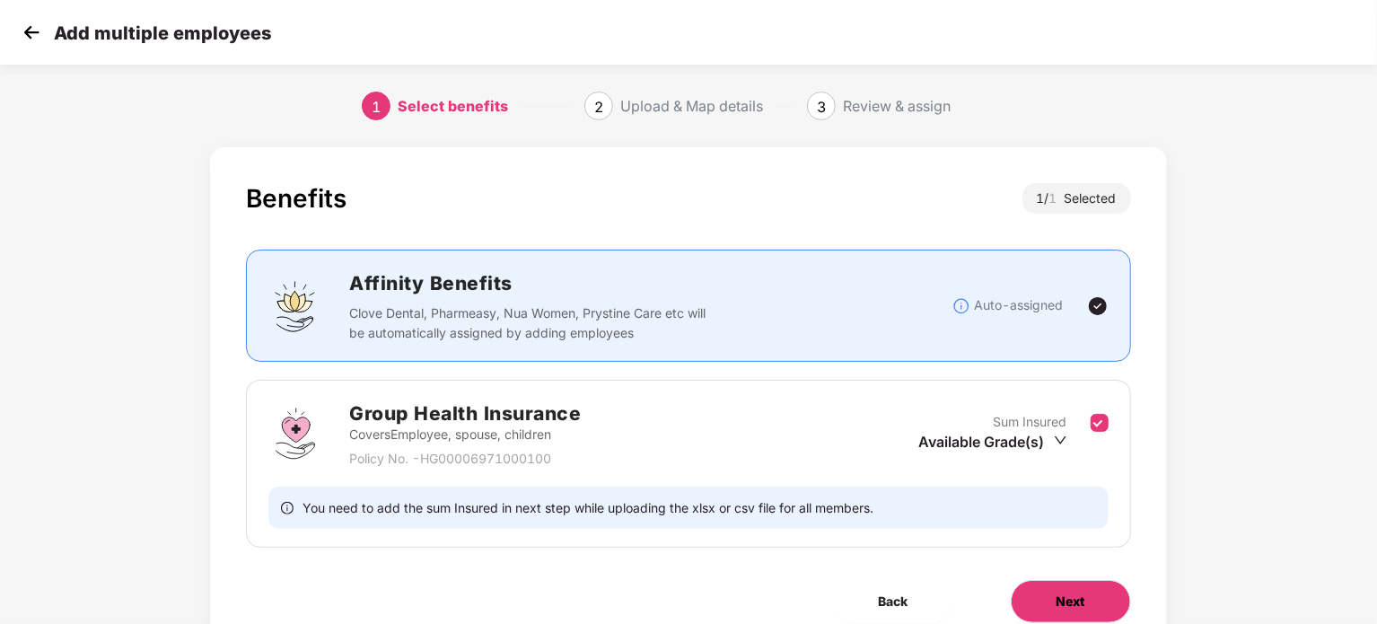
click at [1072, 606] on span "Next" at bounding box center [1070, 602] width 29 height 20
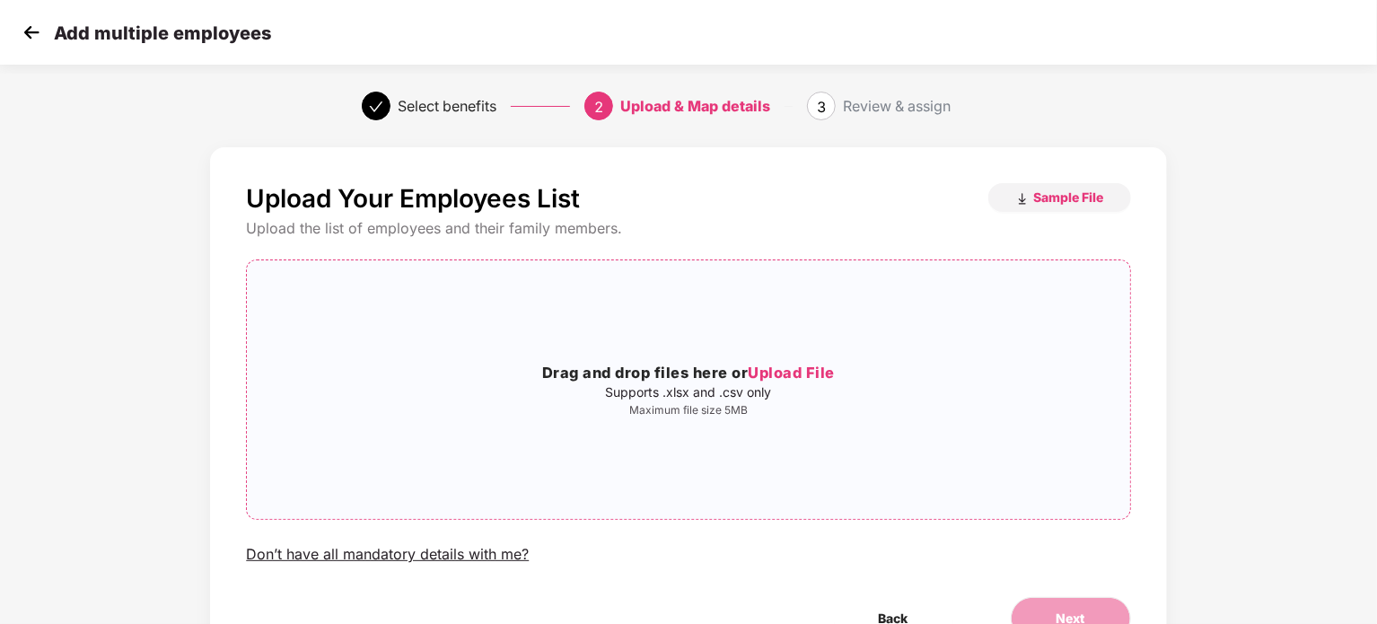
click at [774, 360] on div "Drag and drop files here or Upload File Supports .xlsx and .csv only Maximum fi…" at bounding box center [688, 390] width 882 height 230
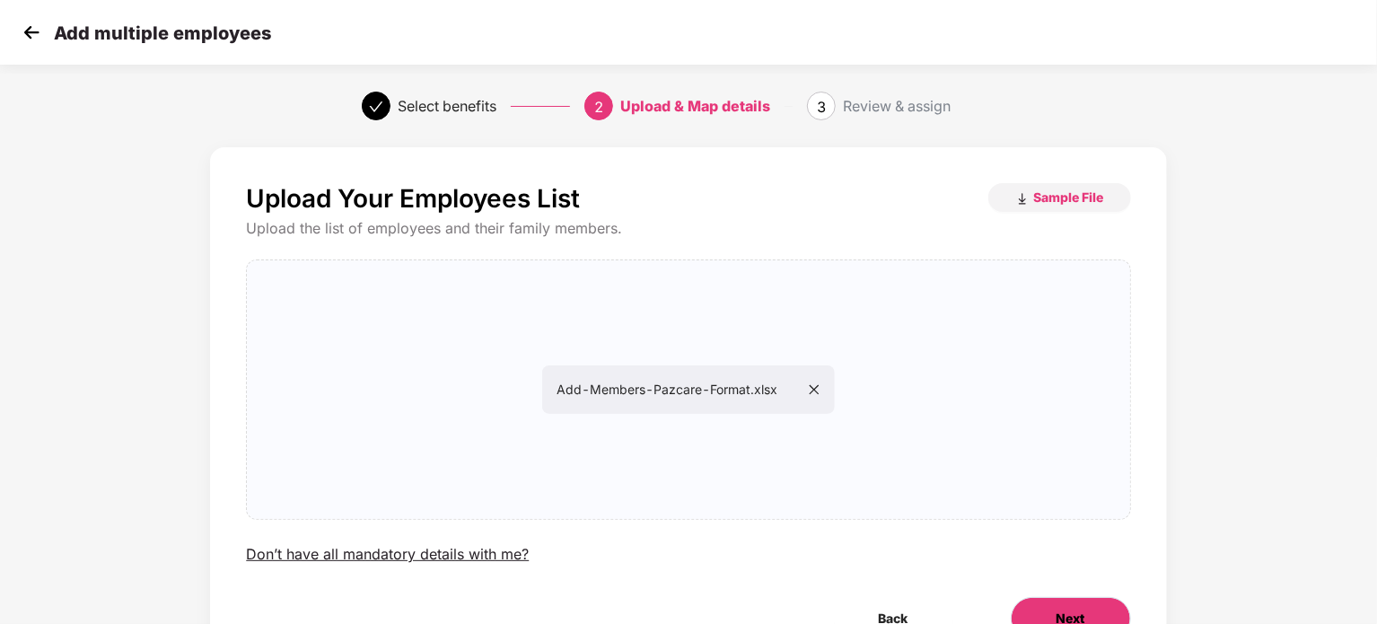
click at [1048, 606] on button "Next" at bounding box center [1071, 618] width 120 height 43
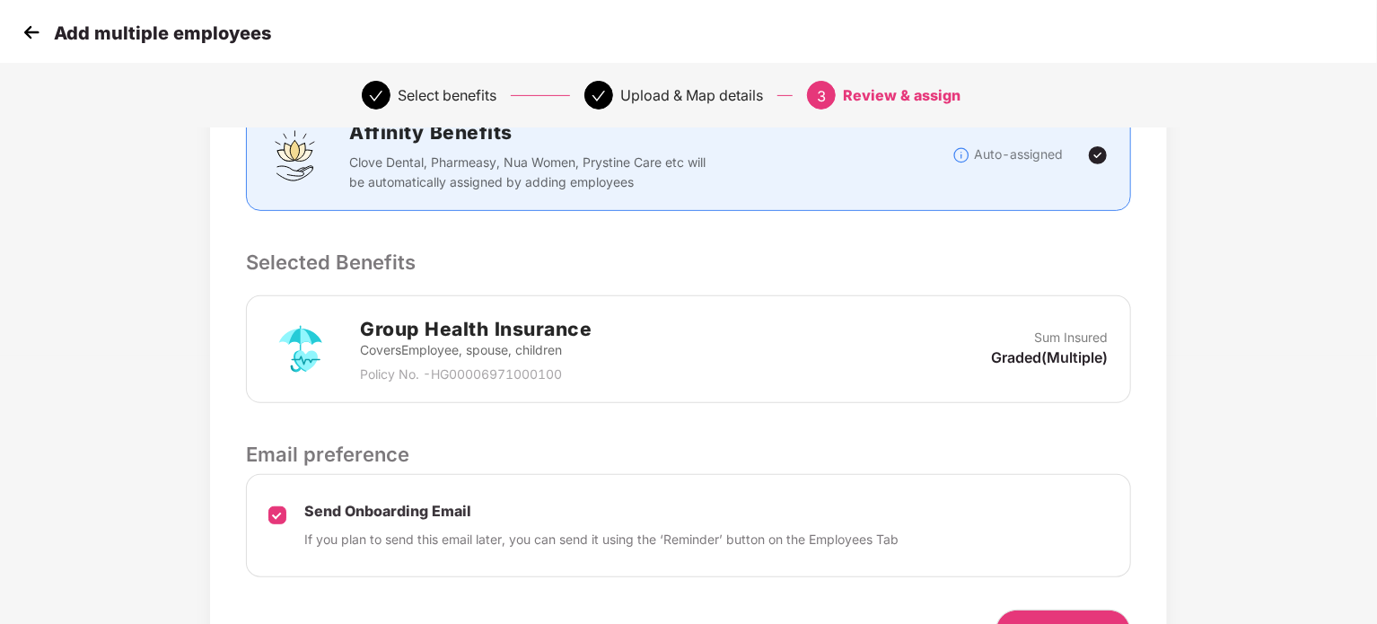
scroll to position [375, 0]
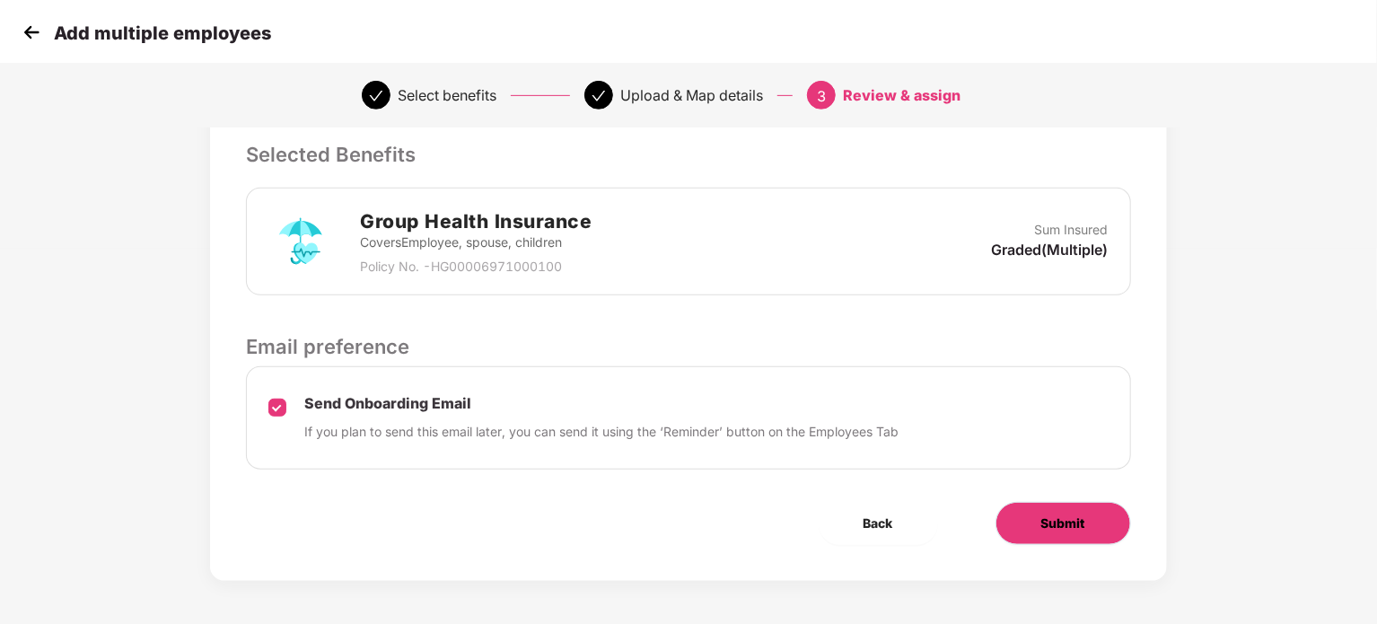
click at [1045, 515] on span "Submit" at bounding box center [1063, 523] width 44 height 20
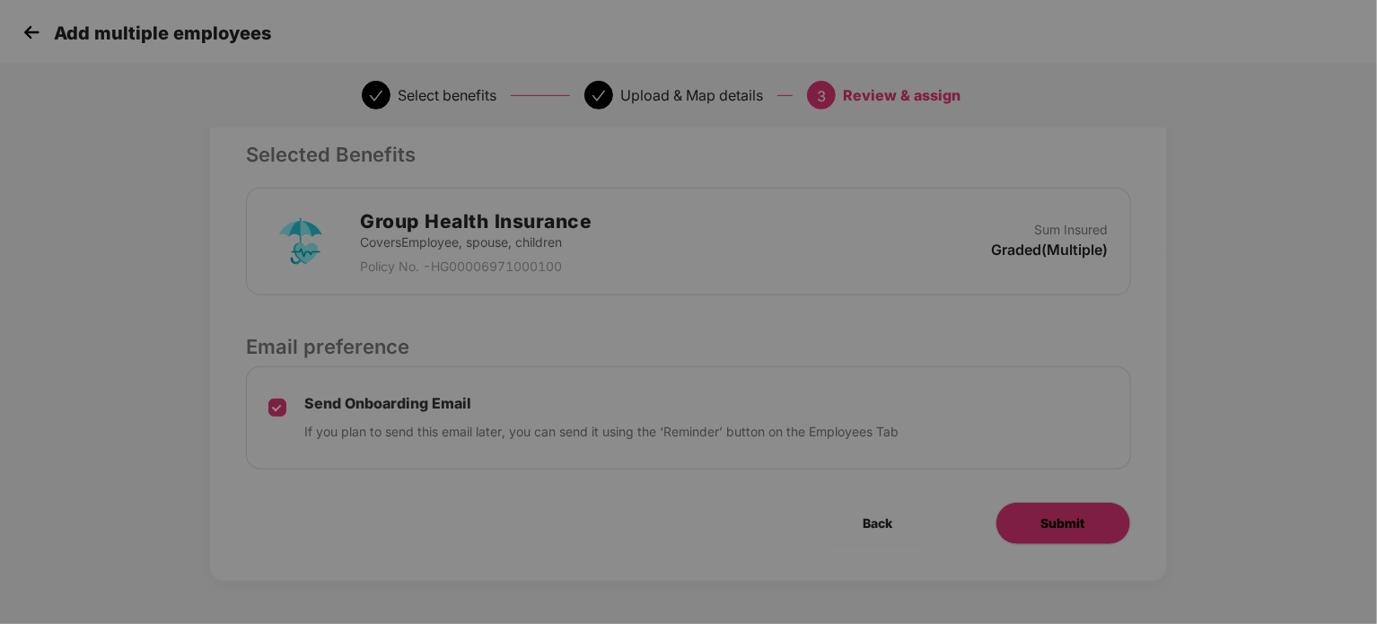
scroll to position [0, 0]
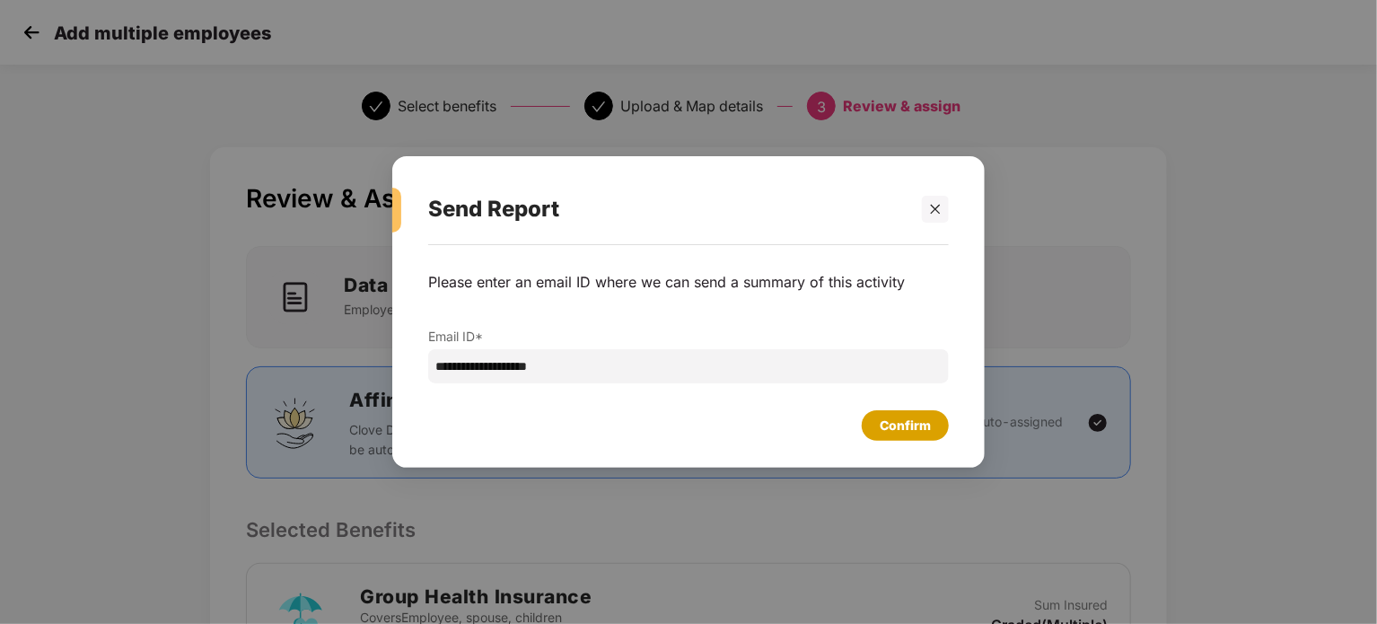
click at [925, 425] on div "Confirm" at bounding box center [905, 426] width 51 height 20
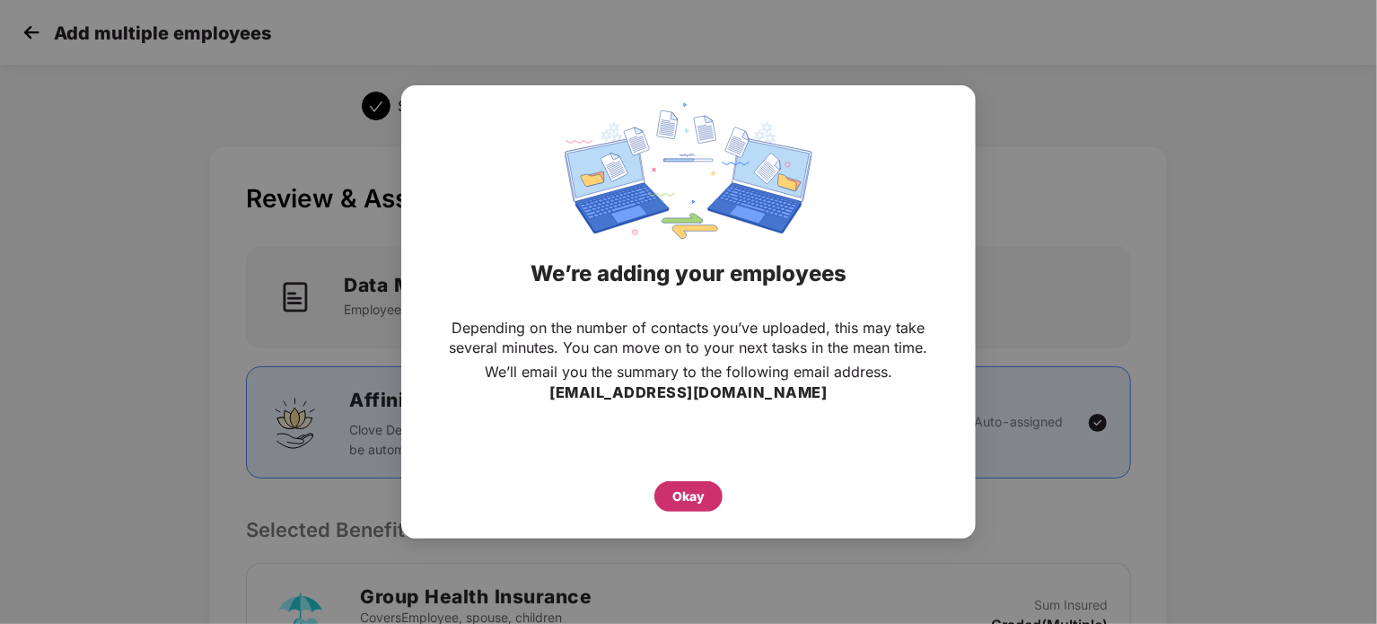
click at [707, 495] on div "Okay" at bounding box center [688, 496] width 68 height 31
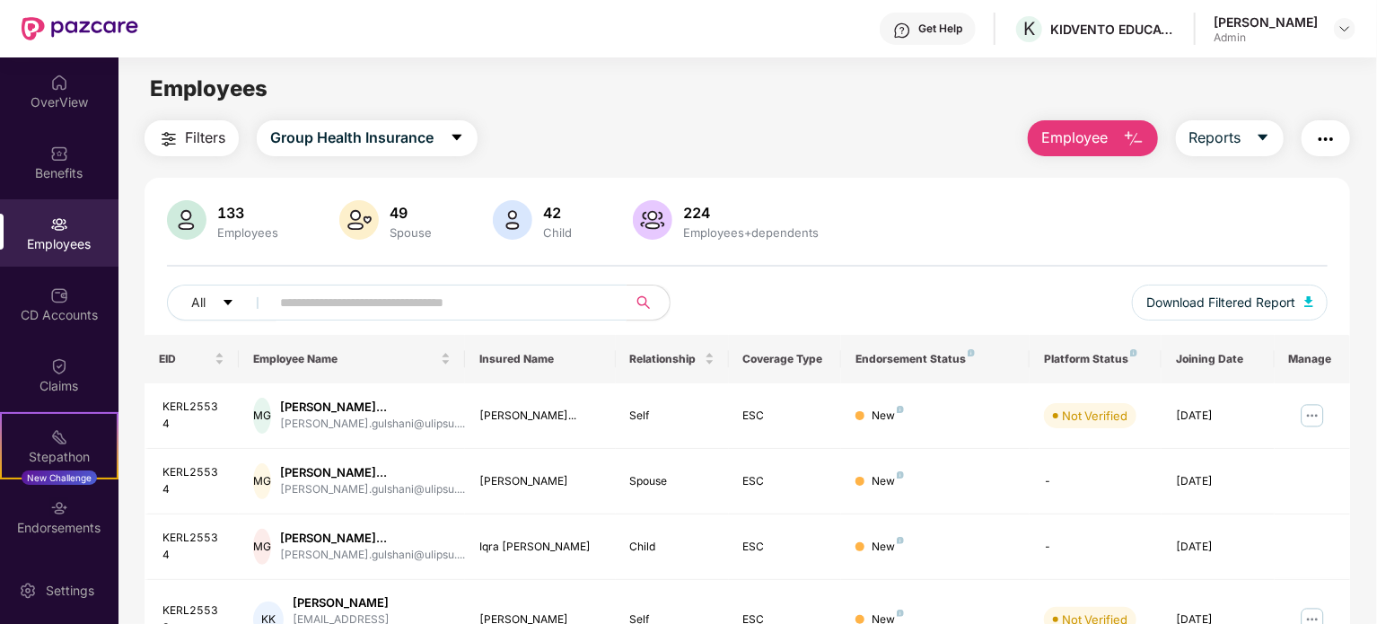
click at [438, 302] on input "text" at bounding box center [441, 302] width 322 height 27
paste input "*********"
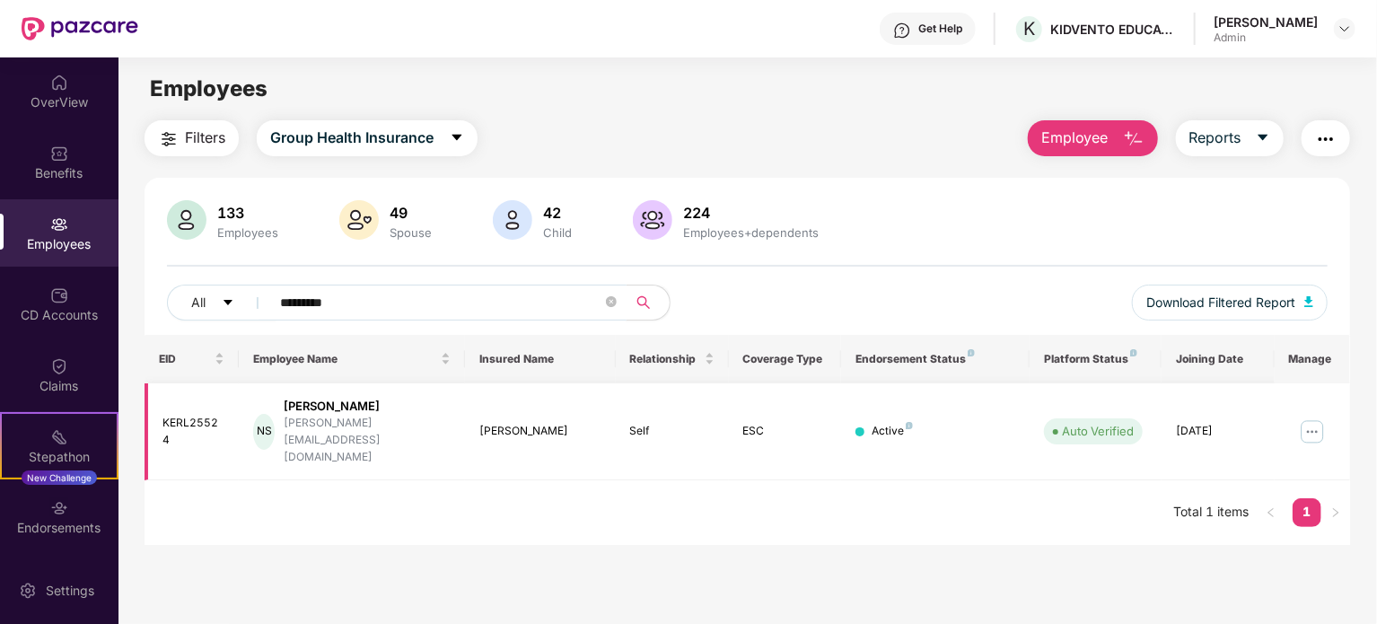
type input "*********"
click at [1320, 417] on img at bounding box center [1312, 431] width 29 height 29
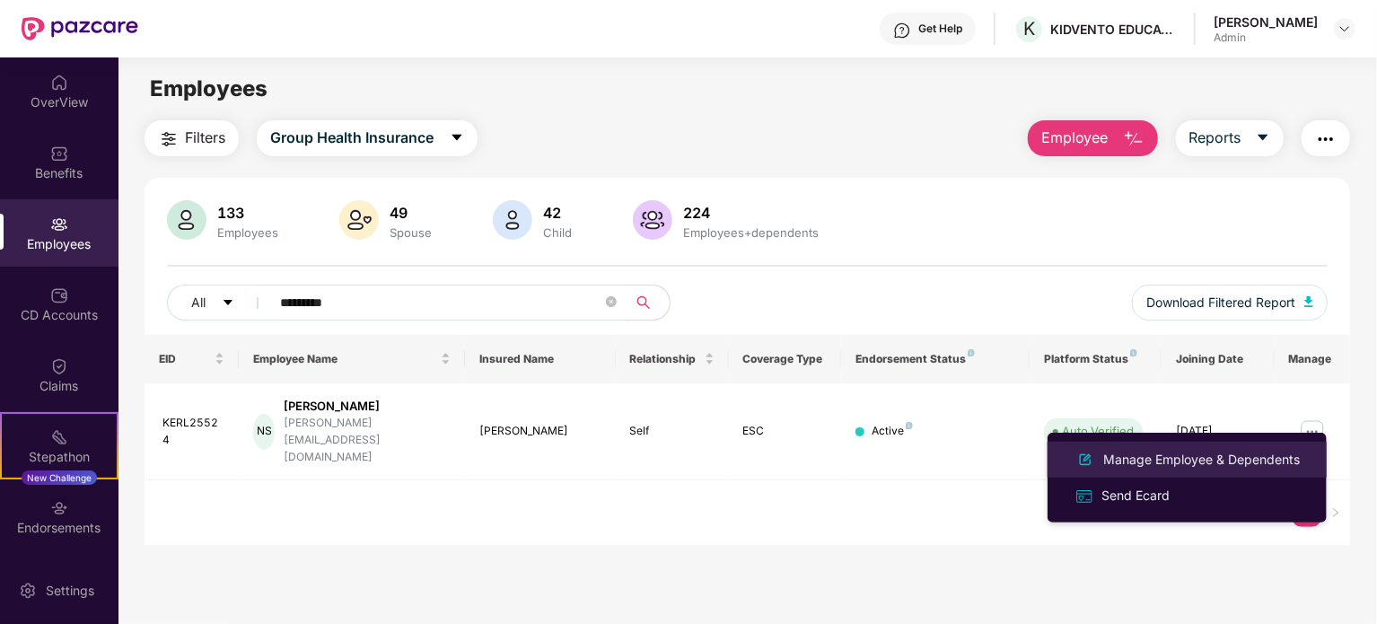
click at [1197, 464] on div "Manage Employee & Dependents" at bounding box center [1202, 460] width 204 height 20
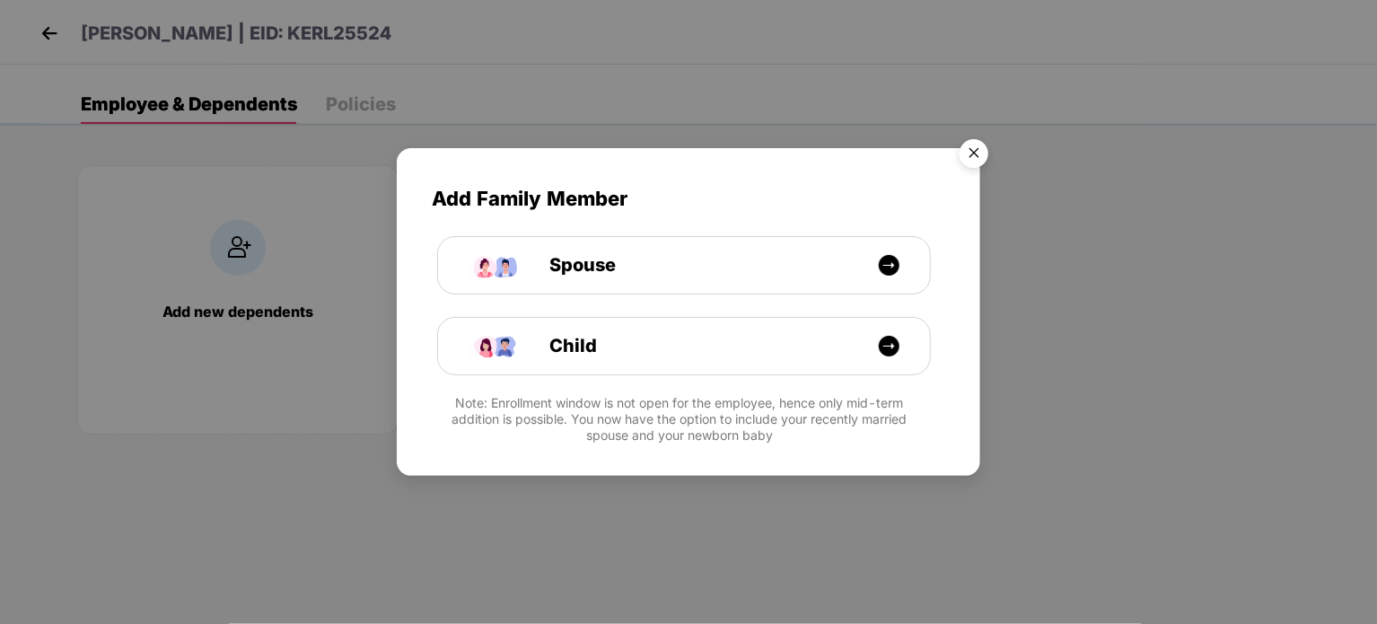
click at [974, 153] on img "Close" at bounding box center [974, 156] width 50 height 50
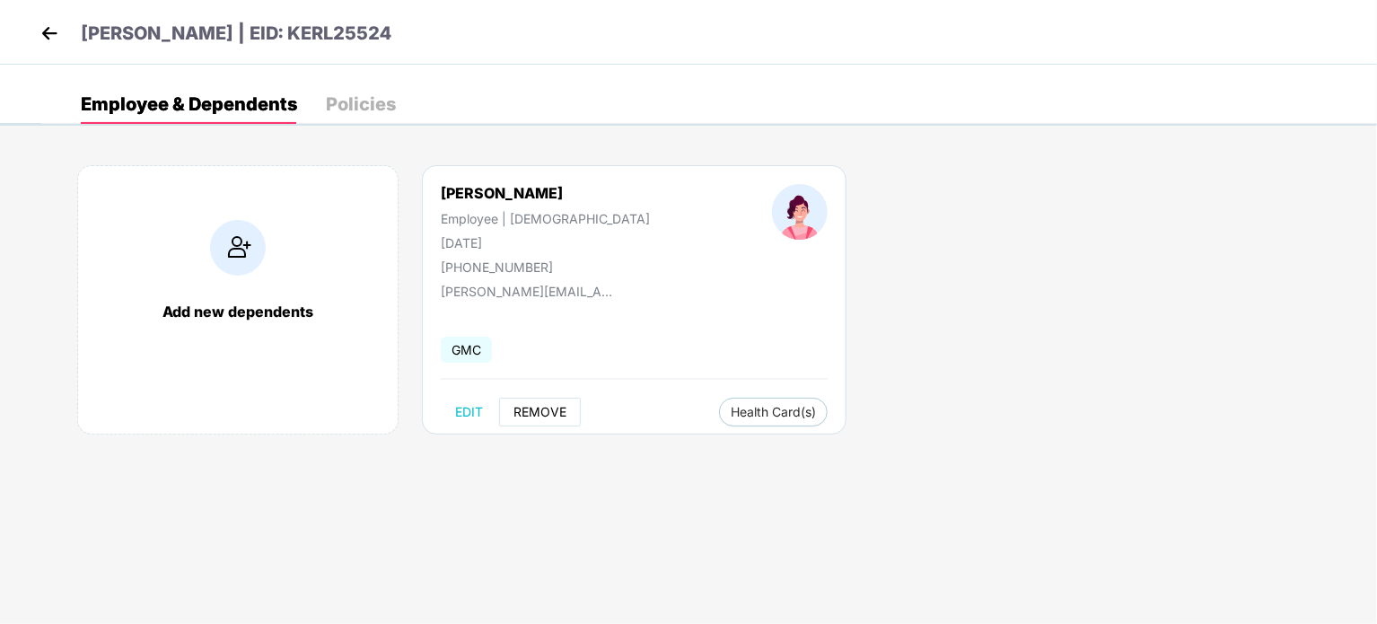
click at [555, 412] on span "REMOVE" at bounding box center [539, 412] width 53 height 14
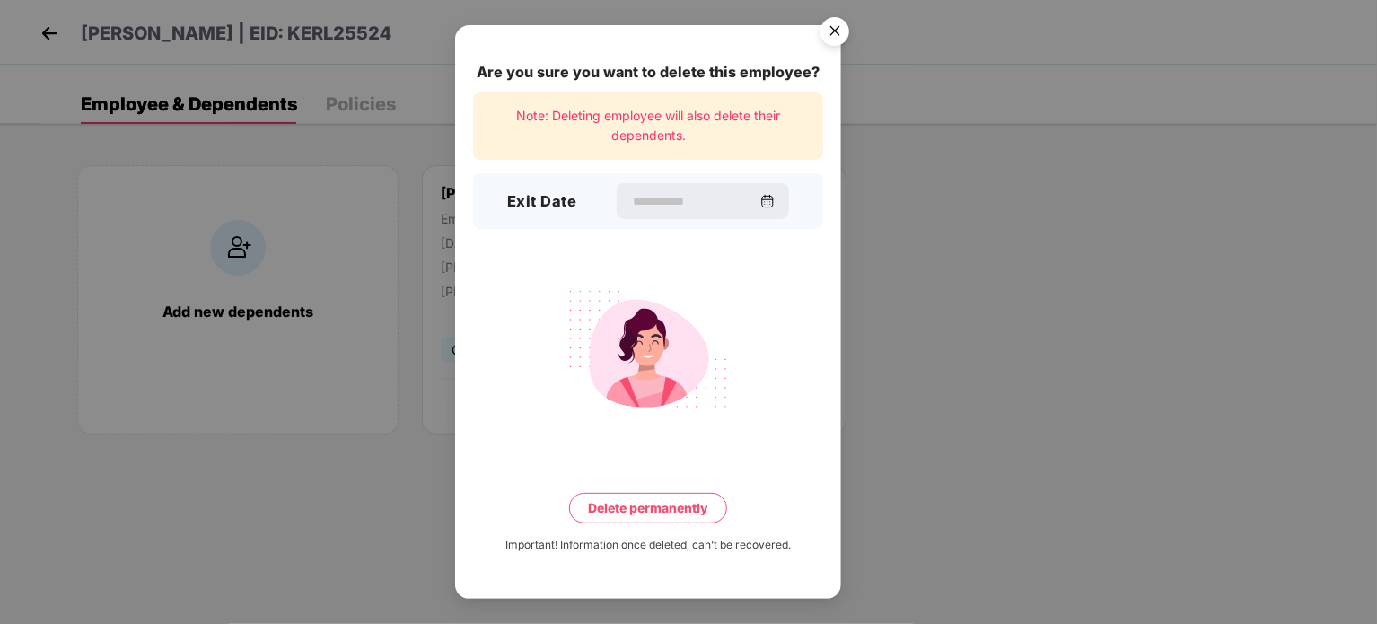
click at [711, 224] on div "Exit Date" at bounding box center [648, 201] width 350 height 56
click at [714, 200] on input at bounding box center [694, 201] width 129 height 19
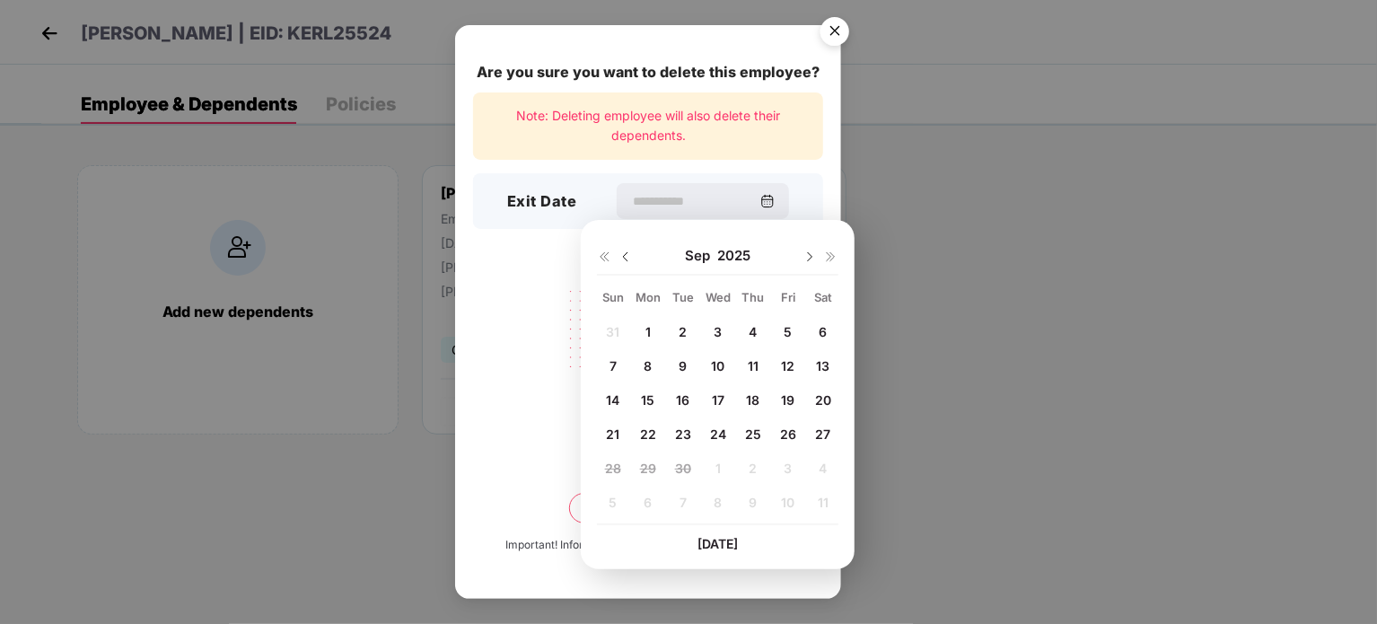
click at [684, 362] on span "9" at bounding box center [683, 365] width 8 height 15
type input "**********"
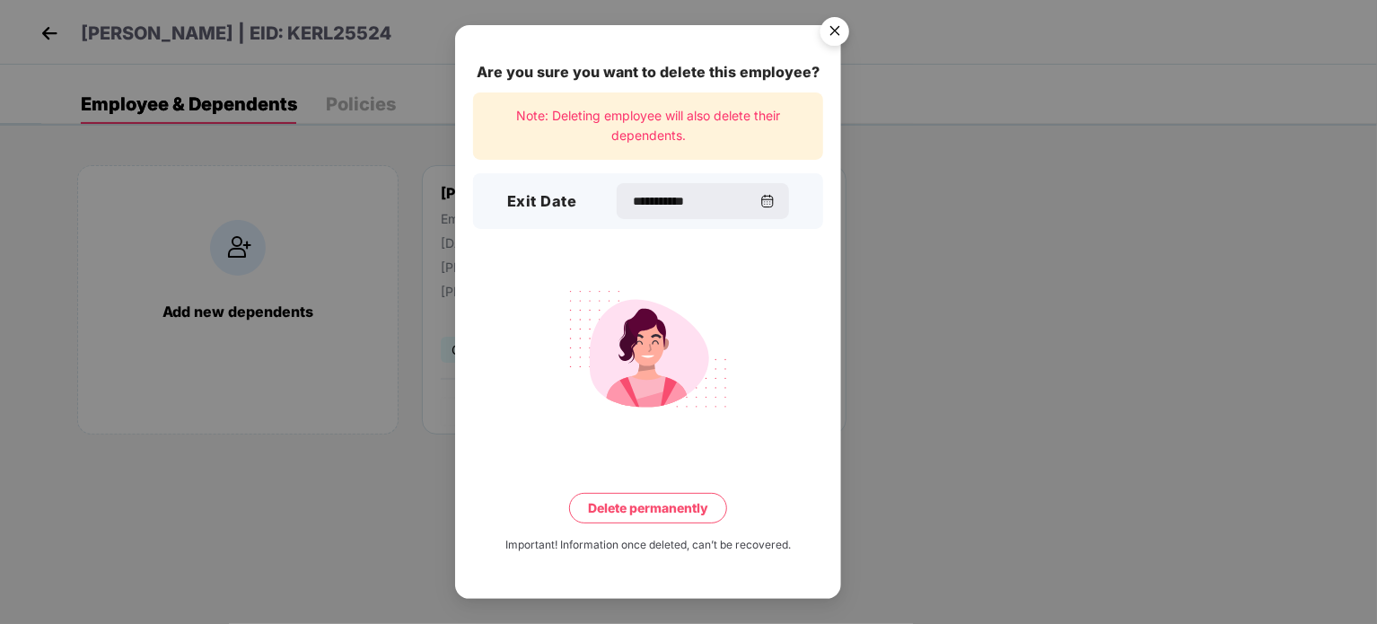
click at [651, 516] on button "Delete permanently" at bounding box center [648, 508] width 158 height 31
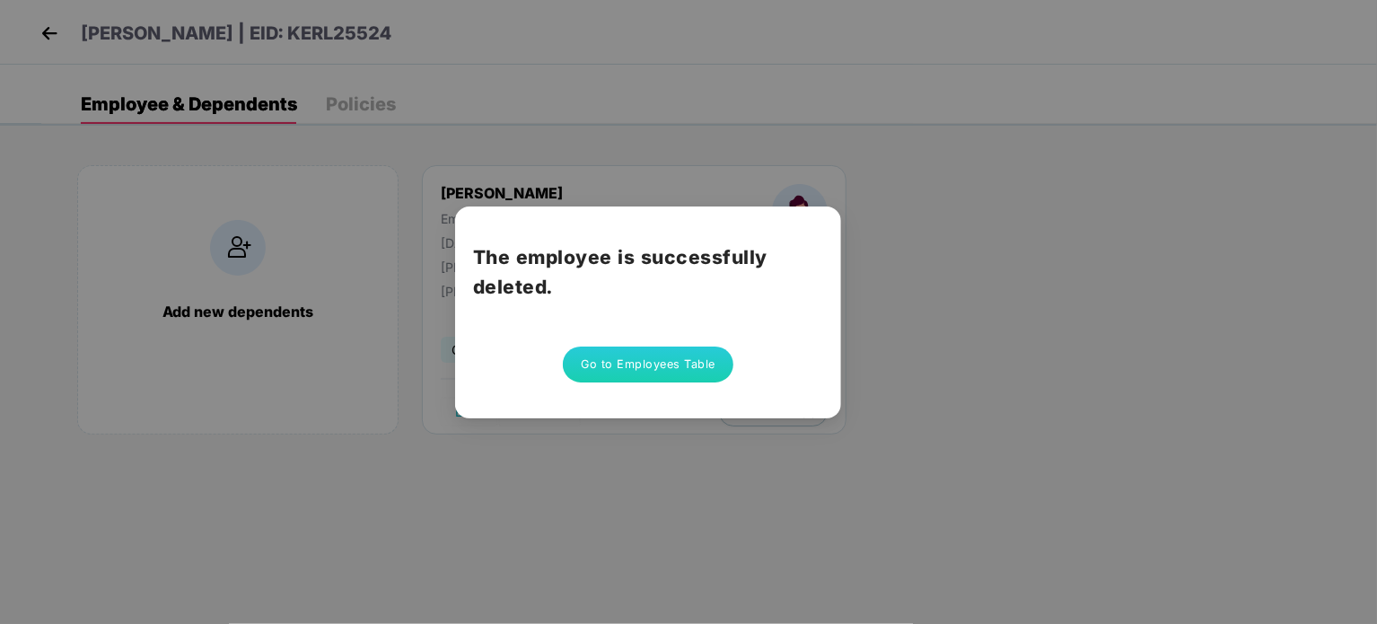
click at [653, 355] on button "Go to Employees Table" at bounding box center [648, 364] width 171 height 36
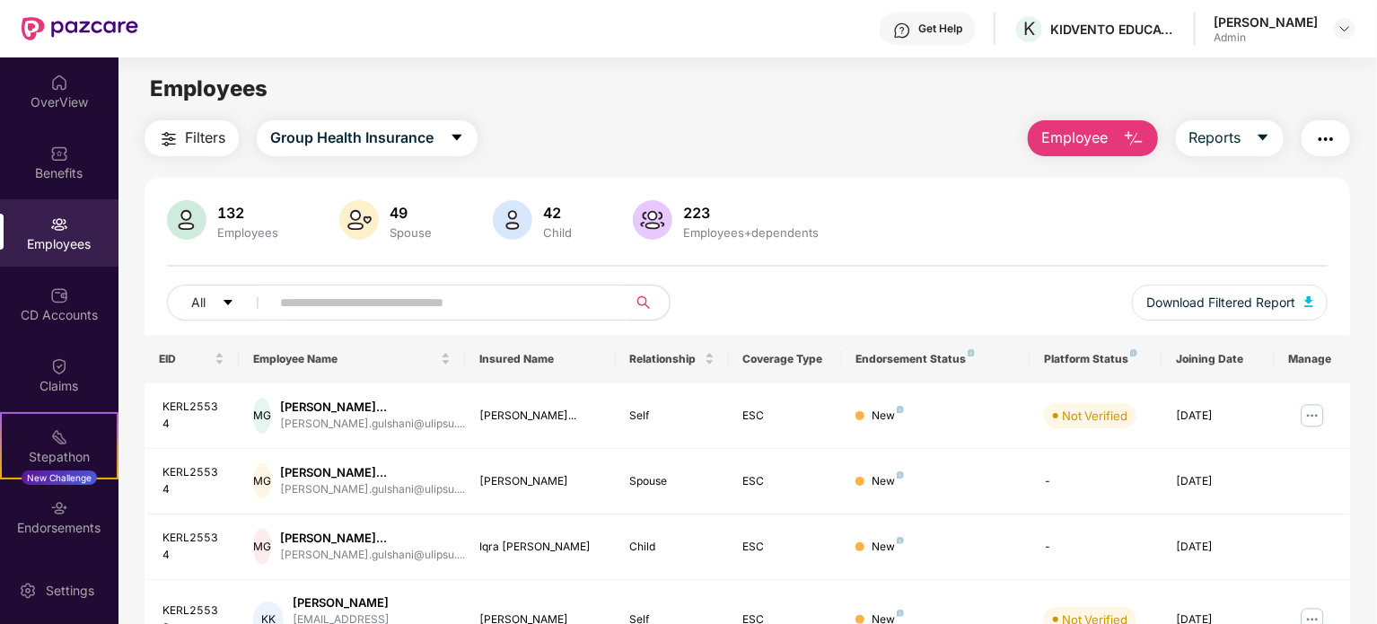
click at [554, 312] on input "text" at bounding box center [441, 302] width 322 height 27
paste input "*********"
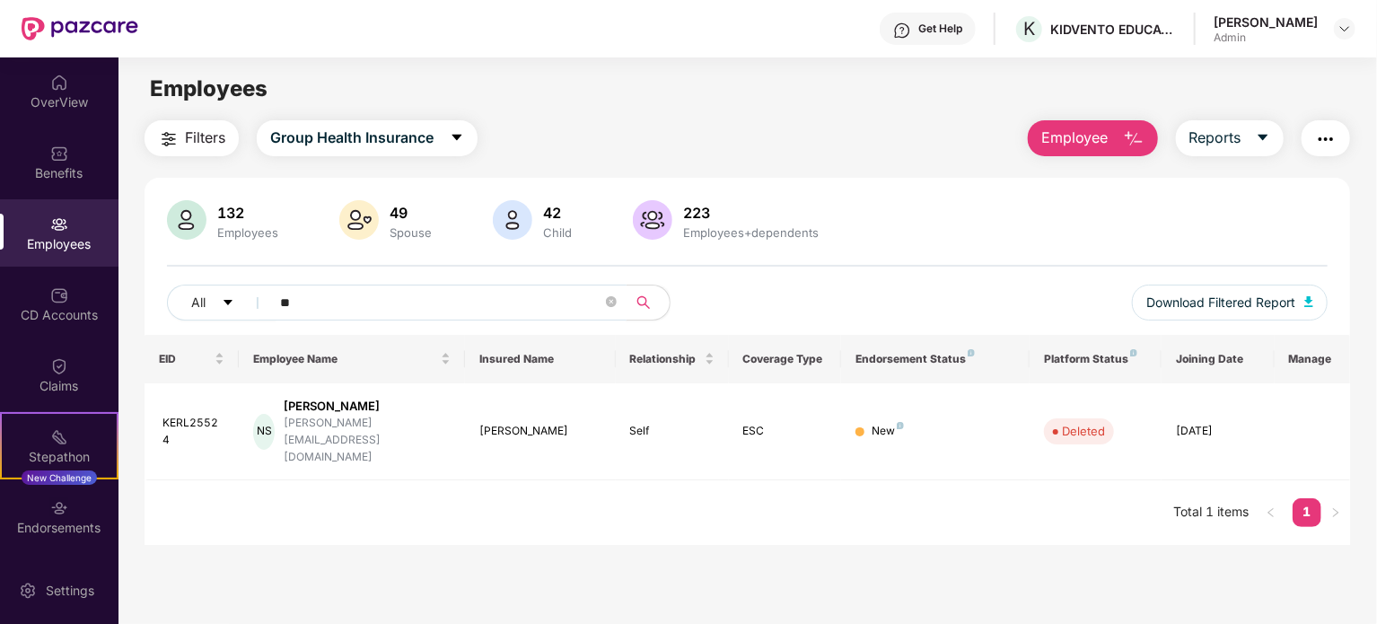
type input "*"
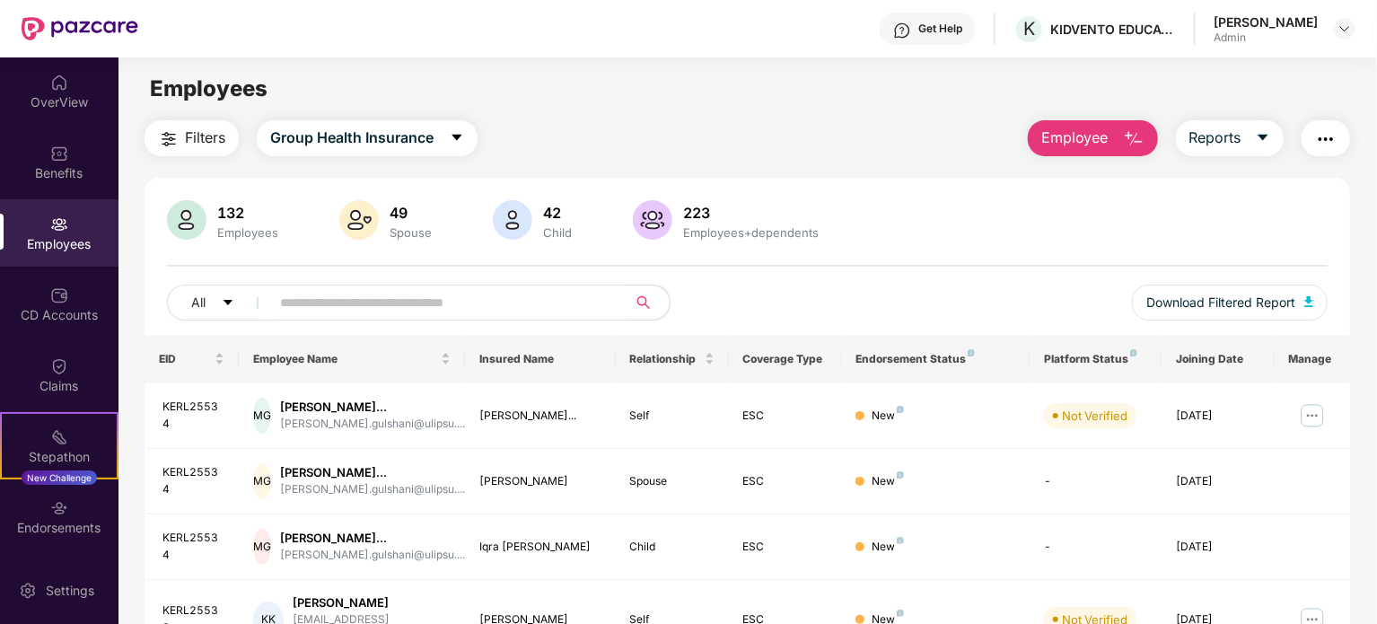
paste input "*********"
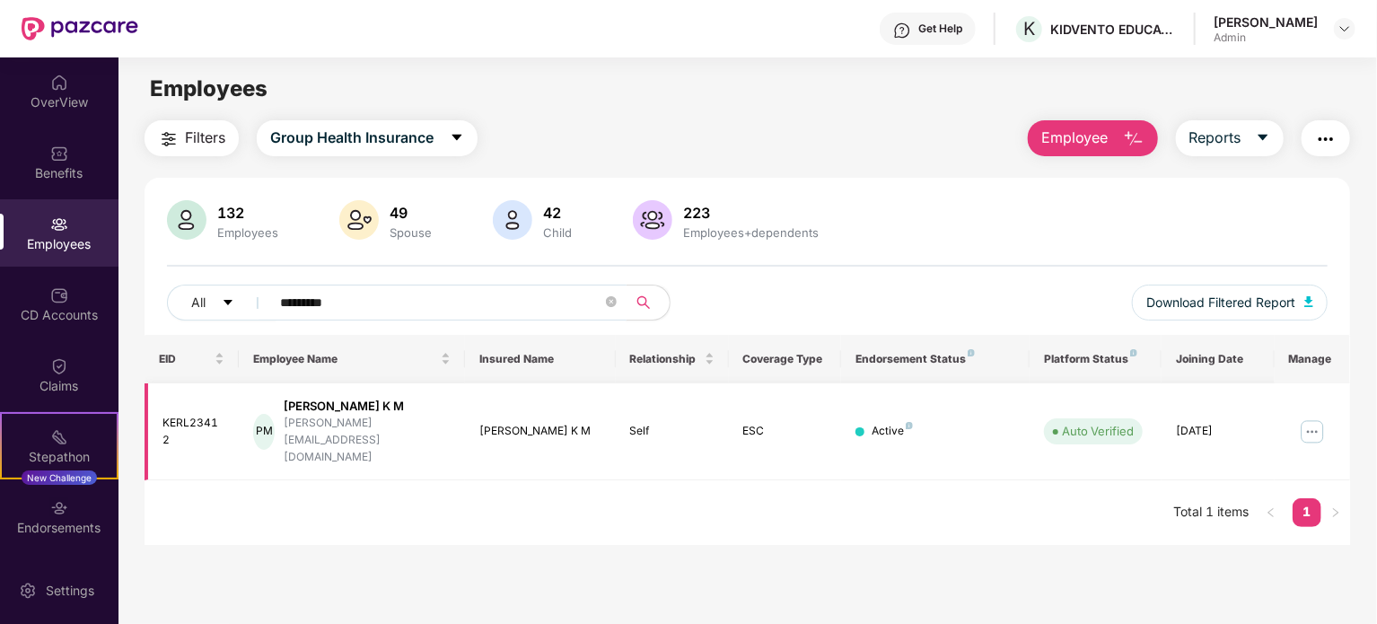
type input "*********"
click at [1300, 417] on img at bounding box center [1312, 431] width 29 height 29
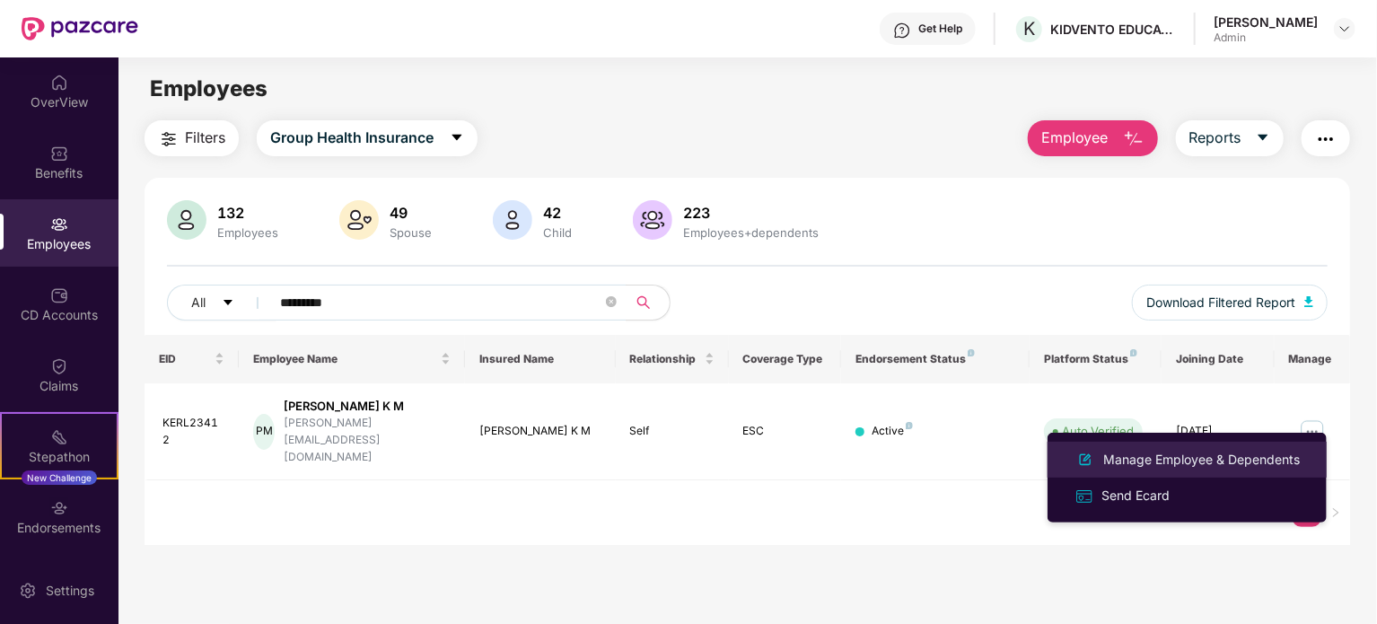
click at [1201, 449] on div "Manage Employee & Dependents" at bounding box center [1187, 460] width 232 height 22
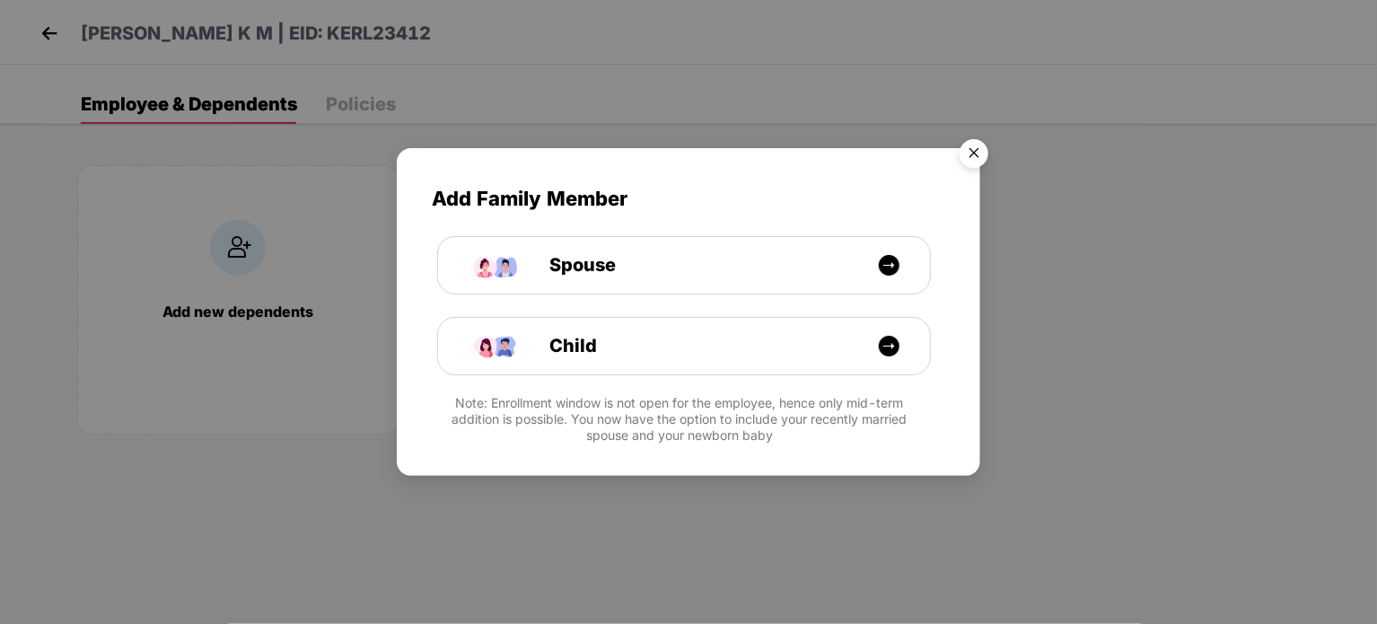
click at [970, 159] on img "Close" at bounding box center [974, 156] width 50 height 50
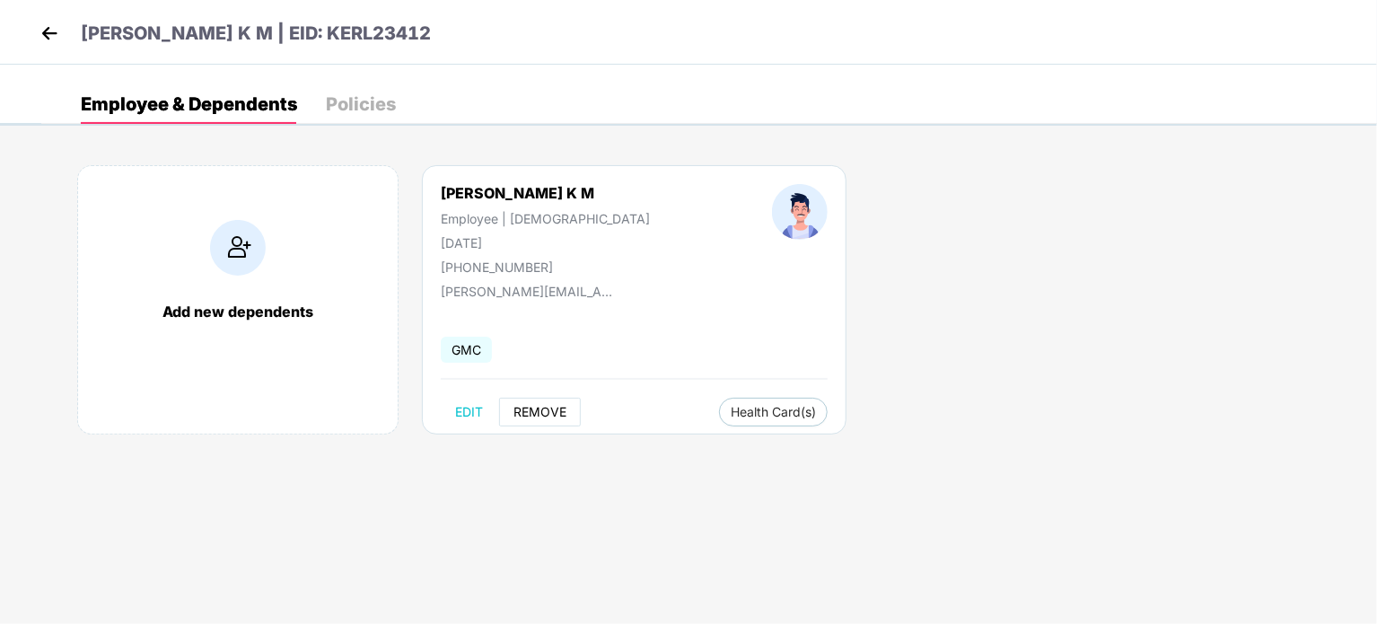
click at [547, 416] on span "REMOVE" at bounding box center [539, 412] width 53 height 14
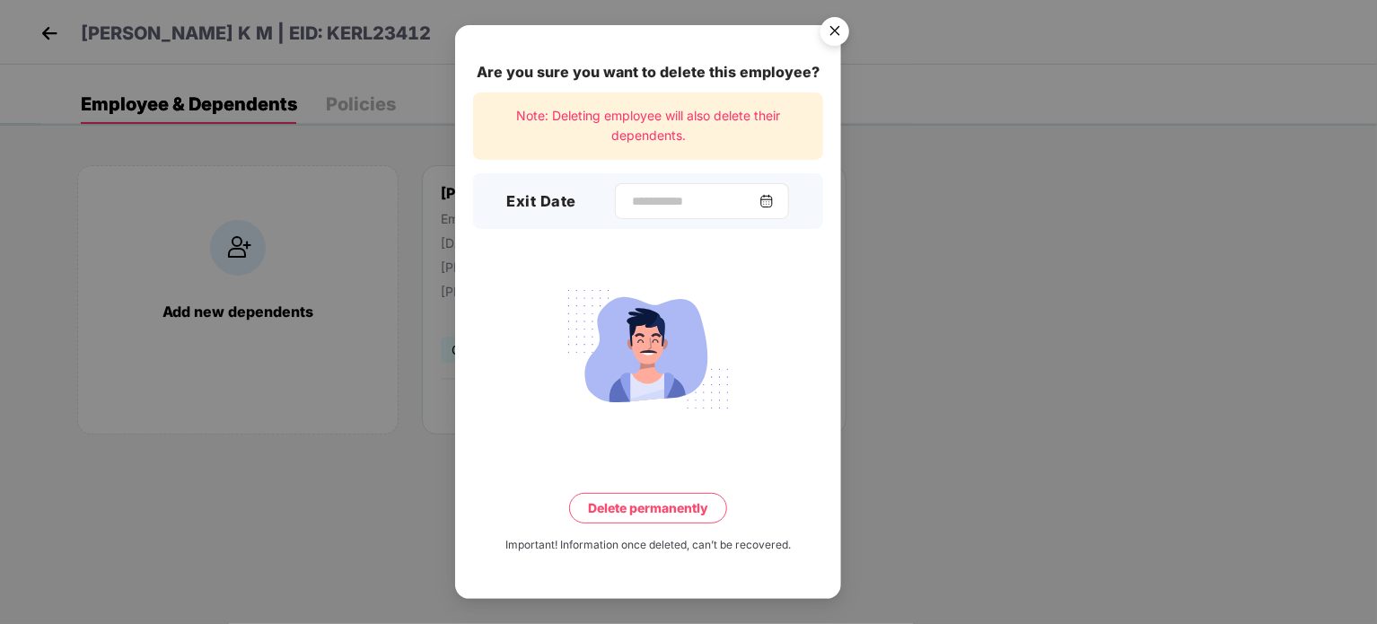
click at [685, 215] on div at bounding box center [702, 201] width 174 height 36
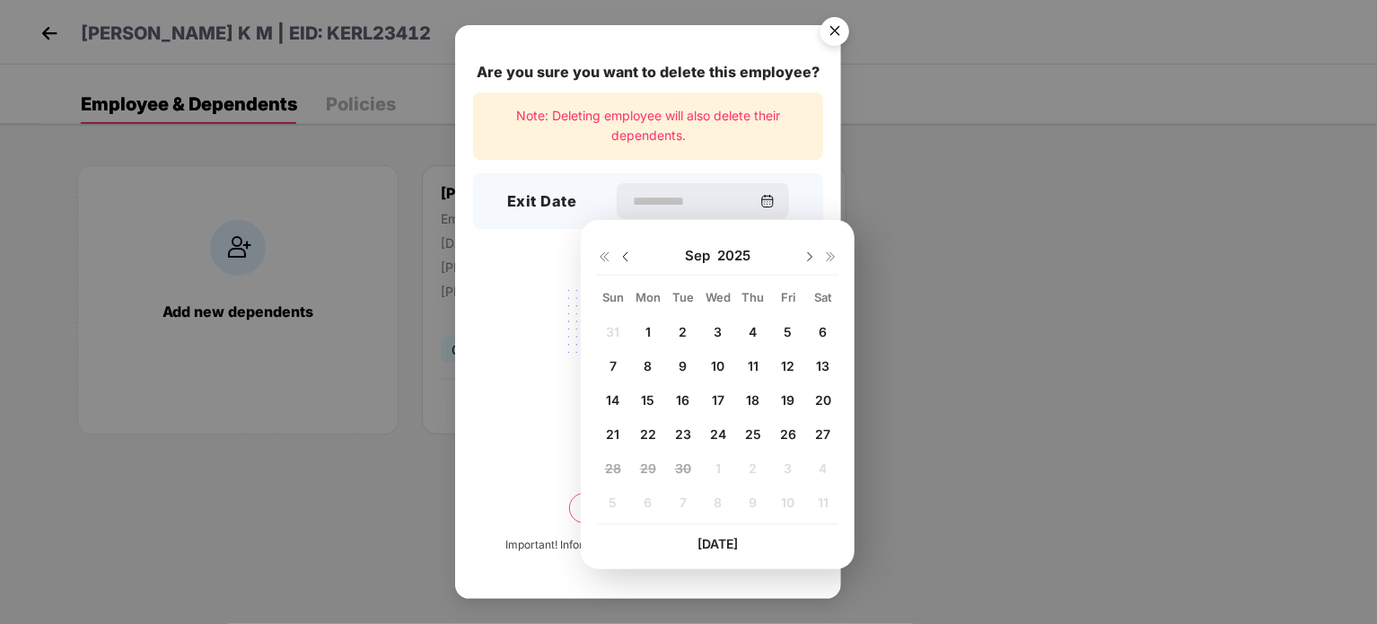
click at [689, 371] on div "9" at bounding box center [683, 366] width 27 height 27
type input "**********"
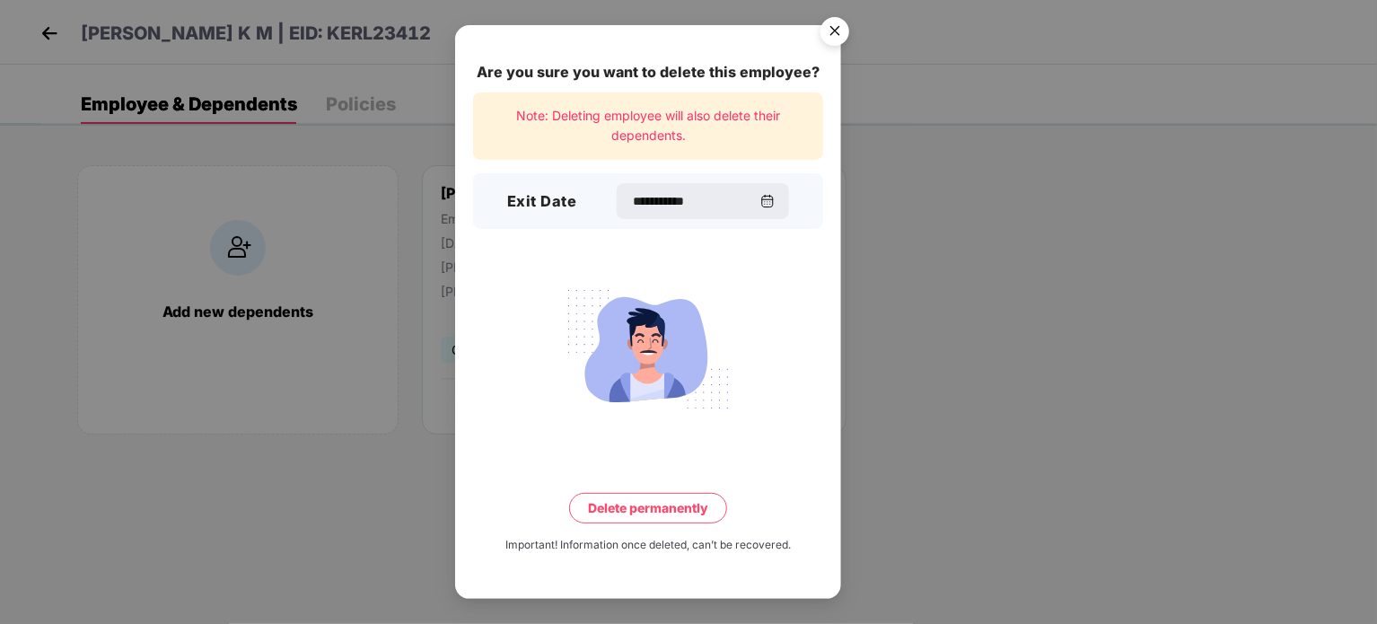
click at [676, 495] on button "Delete permanently" at bounding box center [648, 508] width 158 height 31
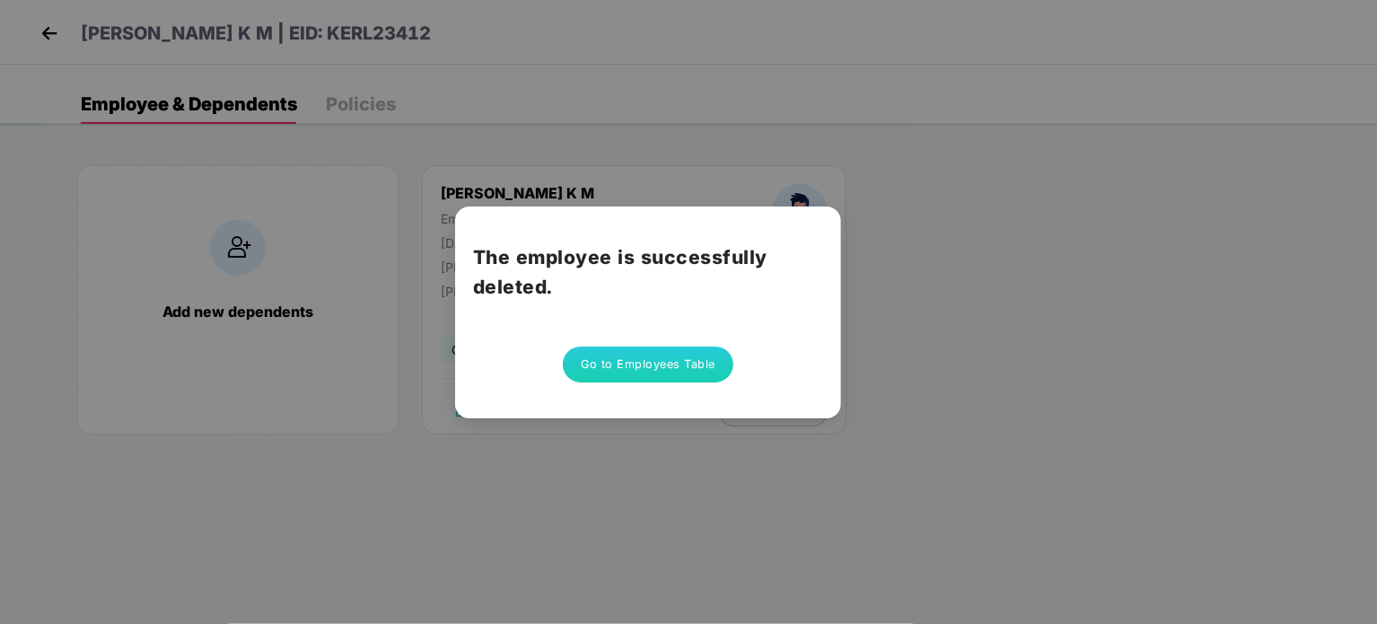
click at [673, 365] on button "Go to Employees Table" at bounding box center [648, 364] width 171 height 36
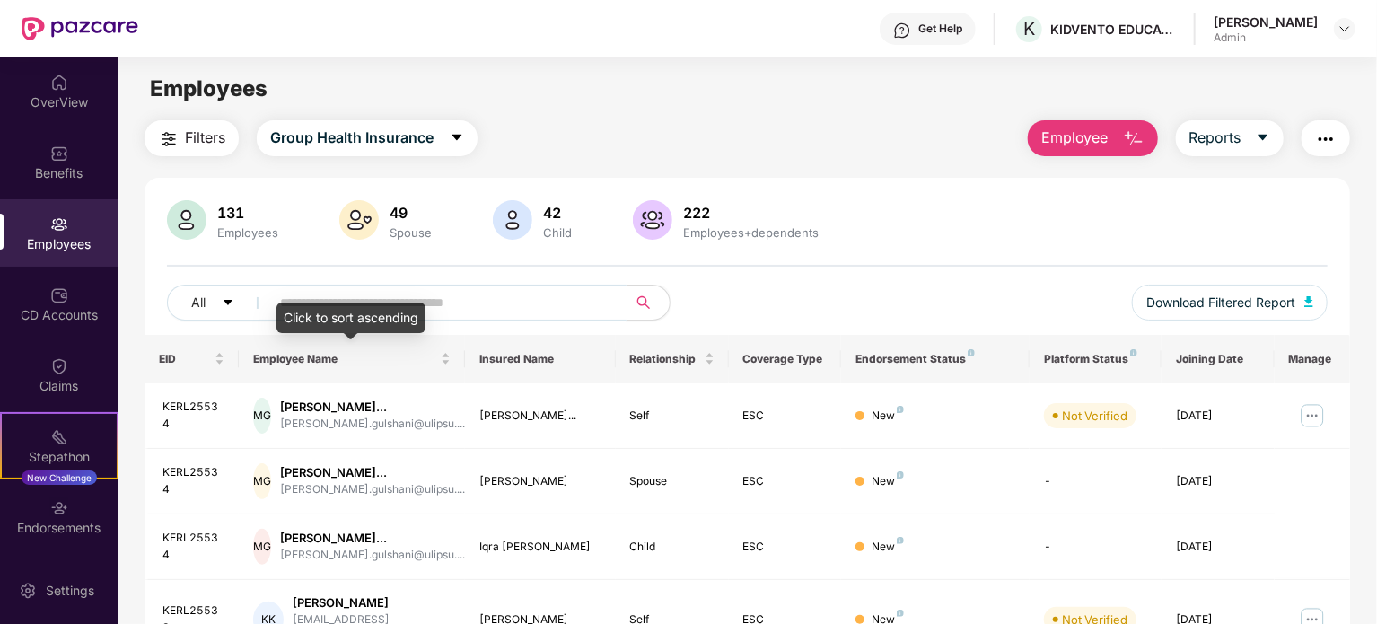
click at [410, 301] on input "text" at bounding box center [441, 302] width 322 height 27
paste input "*********"
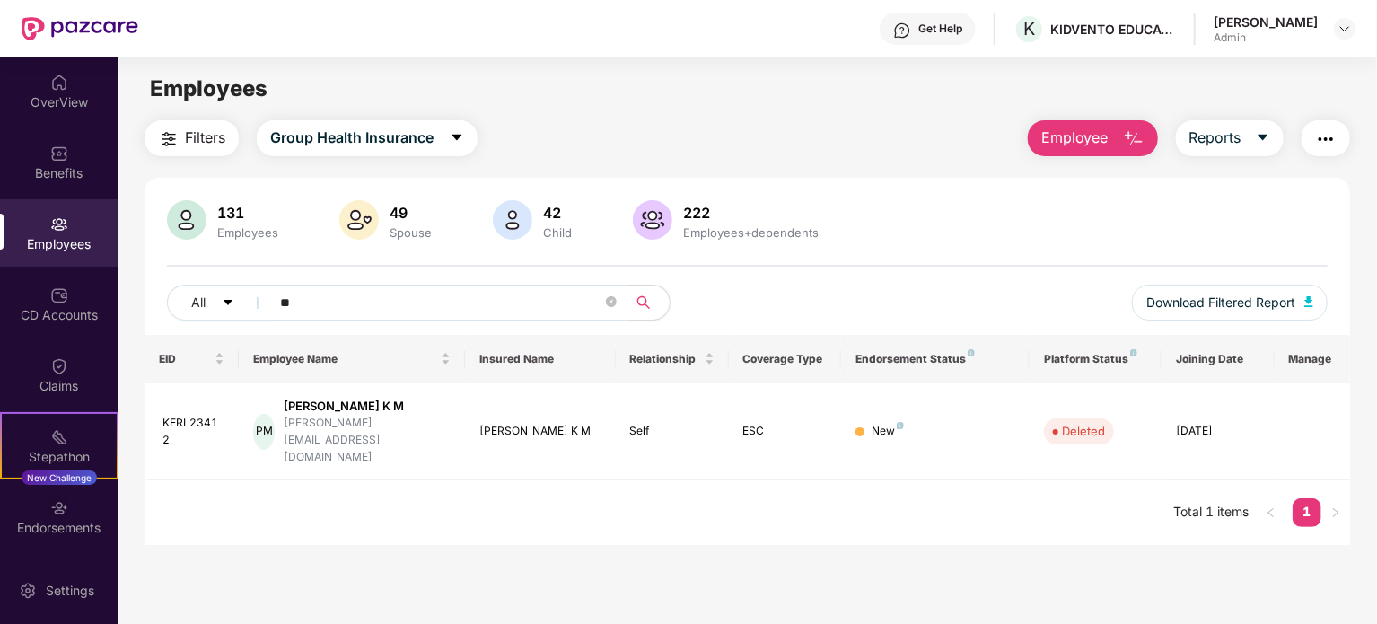
type input "*"
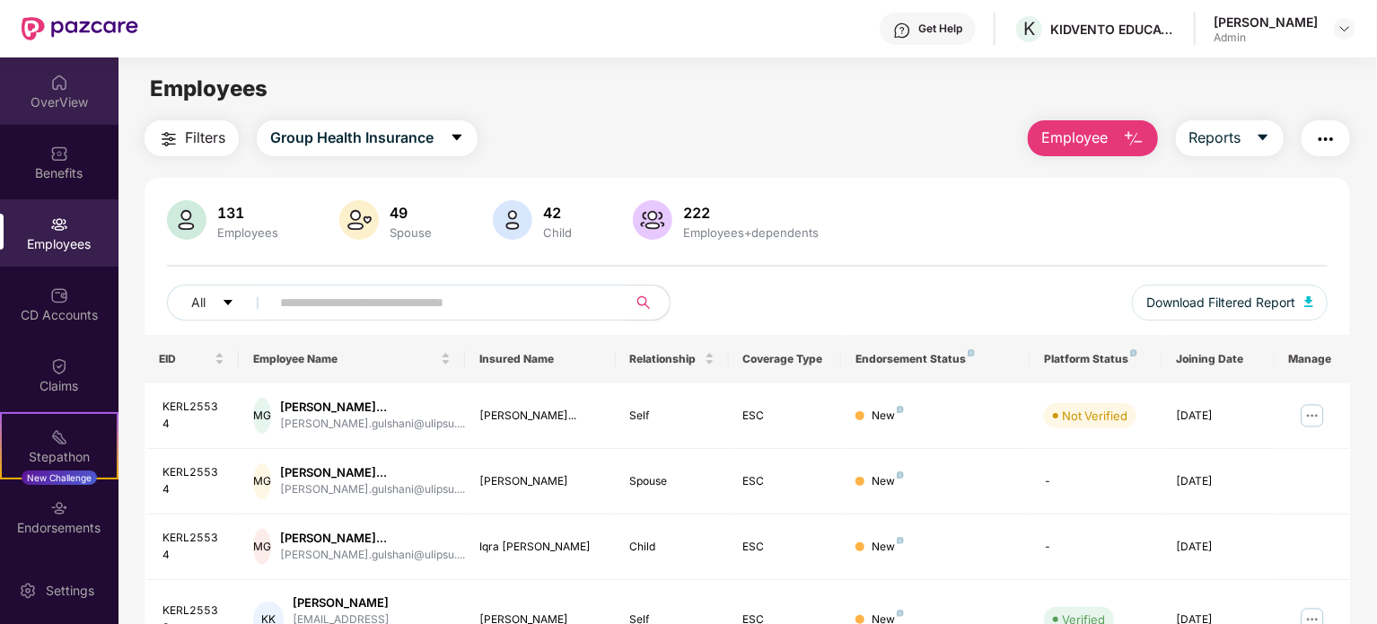
click at [85, 114] on div "OverView" at bounding box center [59, 90] width 118 height 67
